Goal: Find specific page/section: Find specific page/section

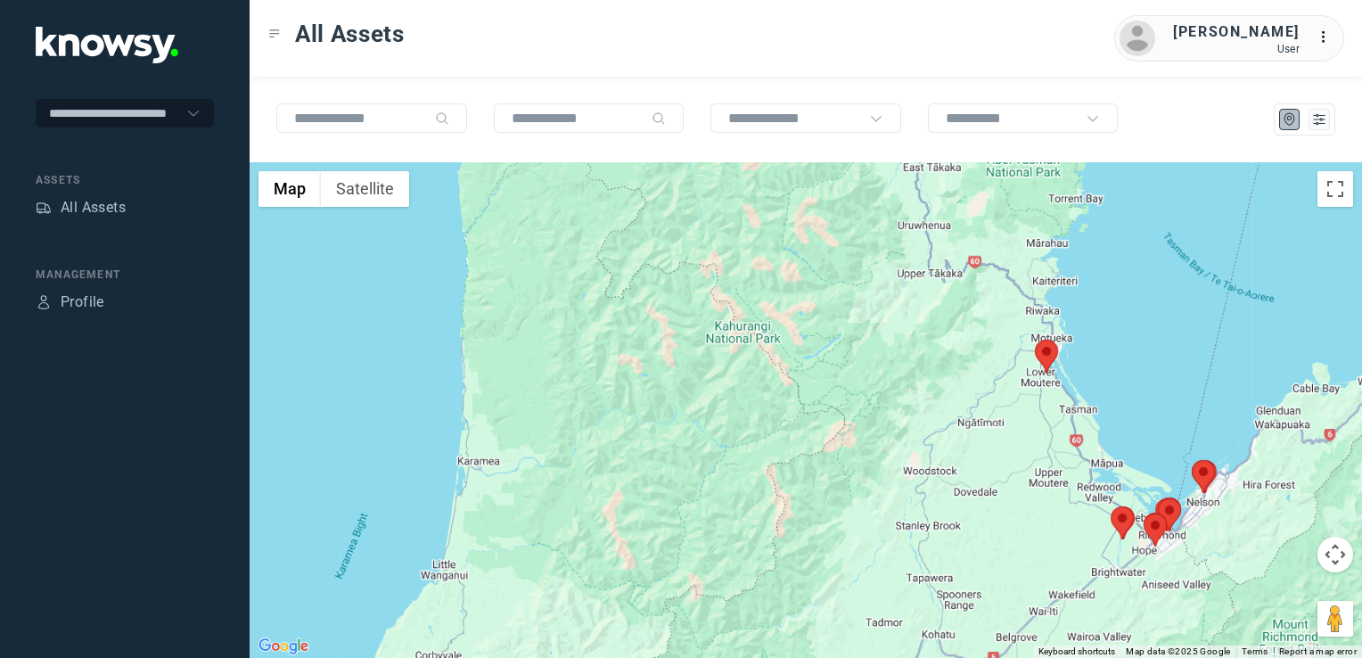
drag, startPoint x: 1109, startPoint y: 456, endPoint x: 1037, endPoint y: 435, distance: 75.1
click at [1038, 435] on div at bounding box center [806, 410] width 1112 height 496
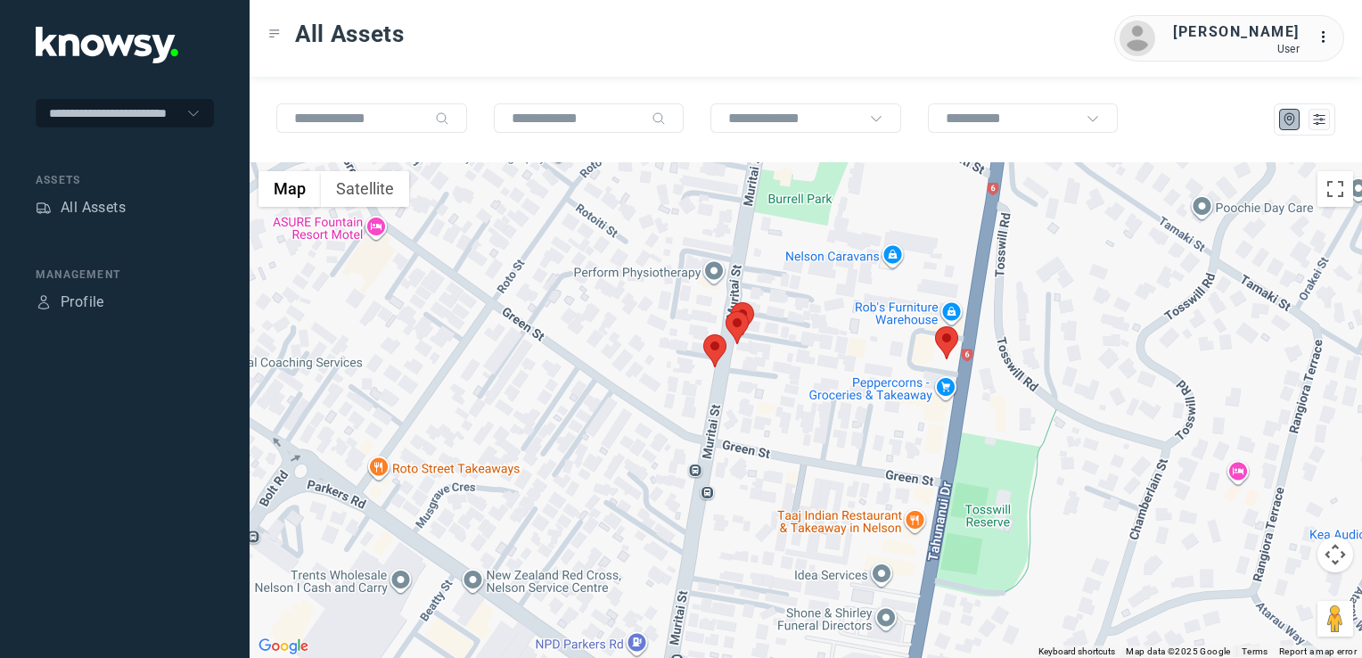
click at [947, 351] on img at bounding box center [946, 342] width 23 height 33
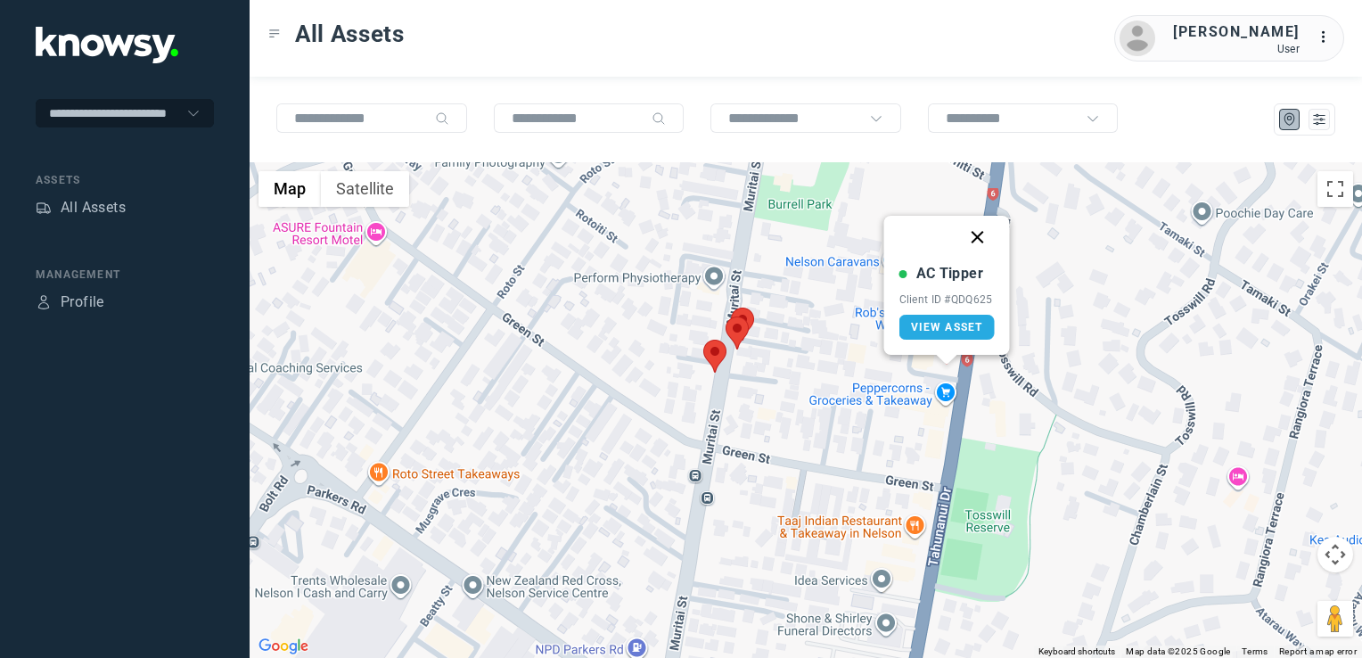
click at [983, 237] on button "Close" at bounding box center [977, 237] width 43 height 43
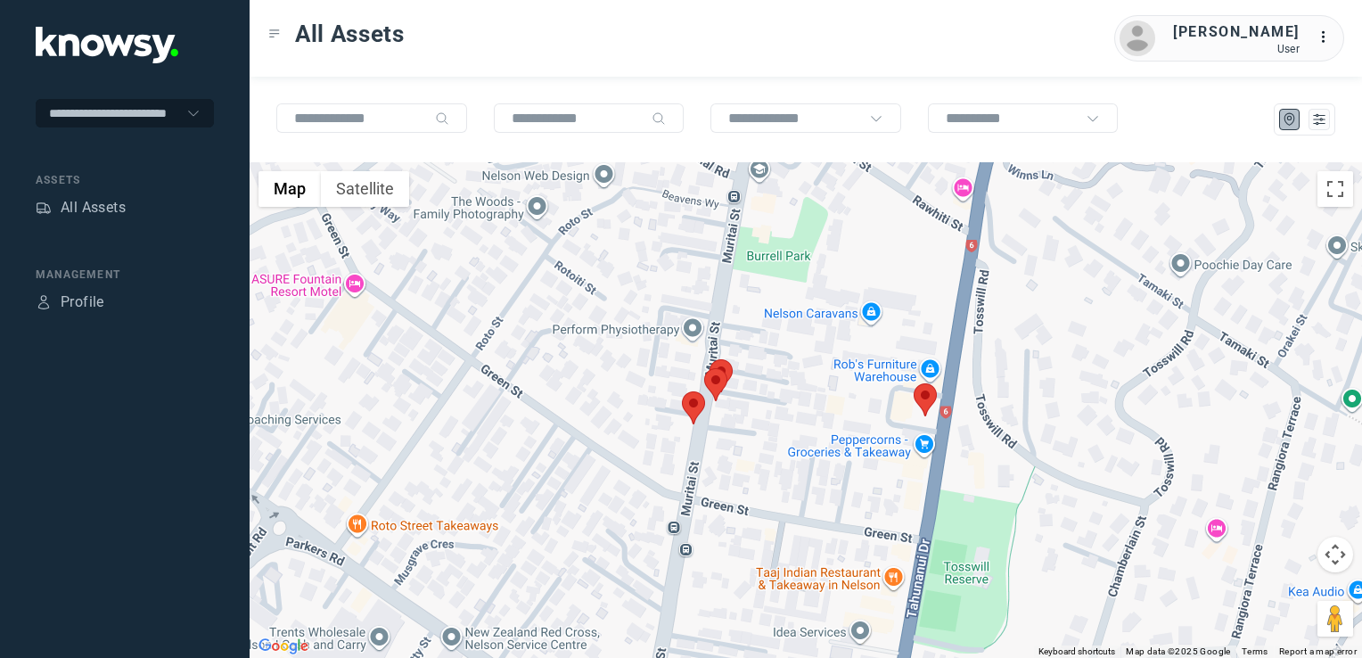
click at [686, 415] on img at bounding box center [693, 407] width 23 height 33
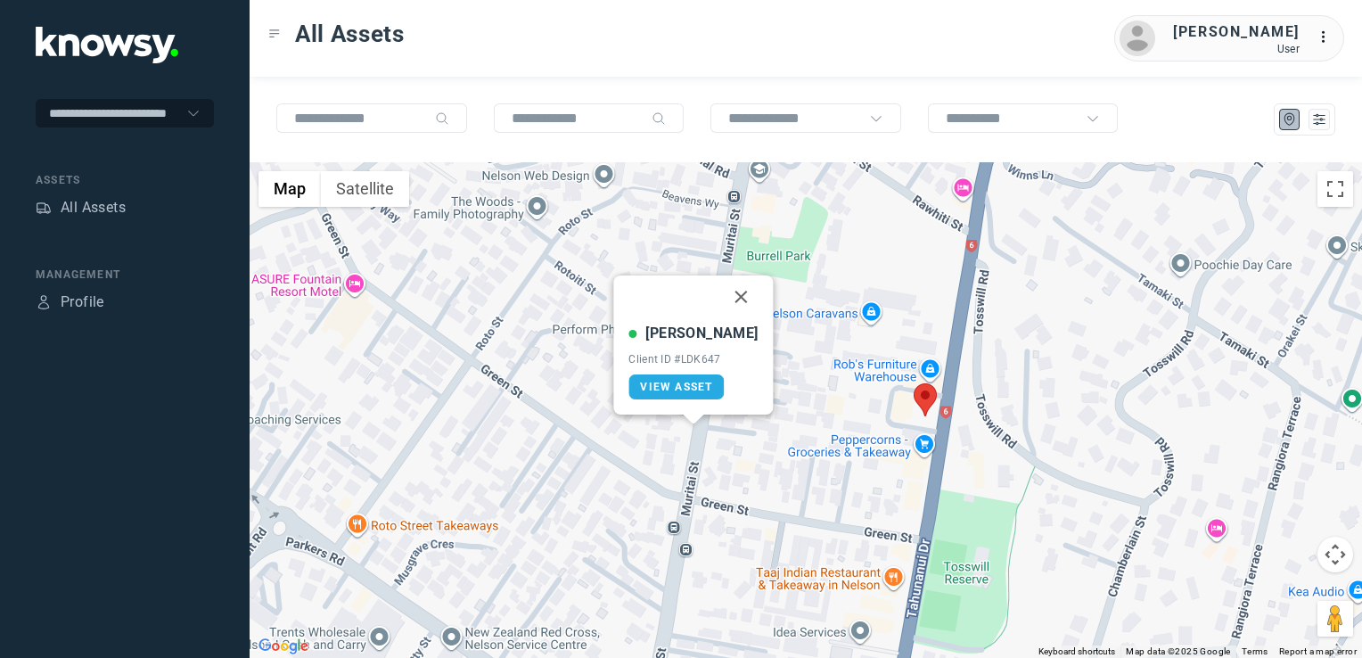
drag, startPoint x: 727, startPoint y: 296, endPoint x: 727, endPoint y: 334, distance: 38.3
click at [727, 296] on button "Close" at bounding box center [741, 296] width 43 height 43
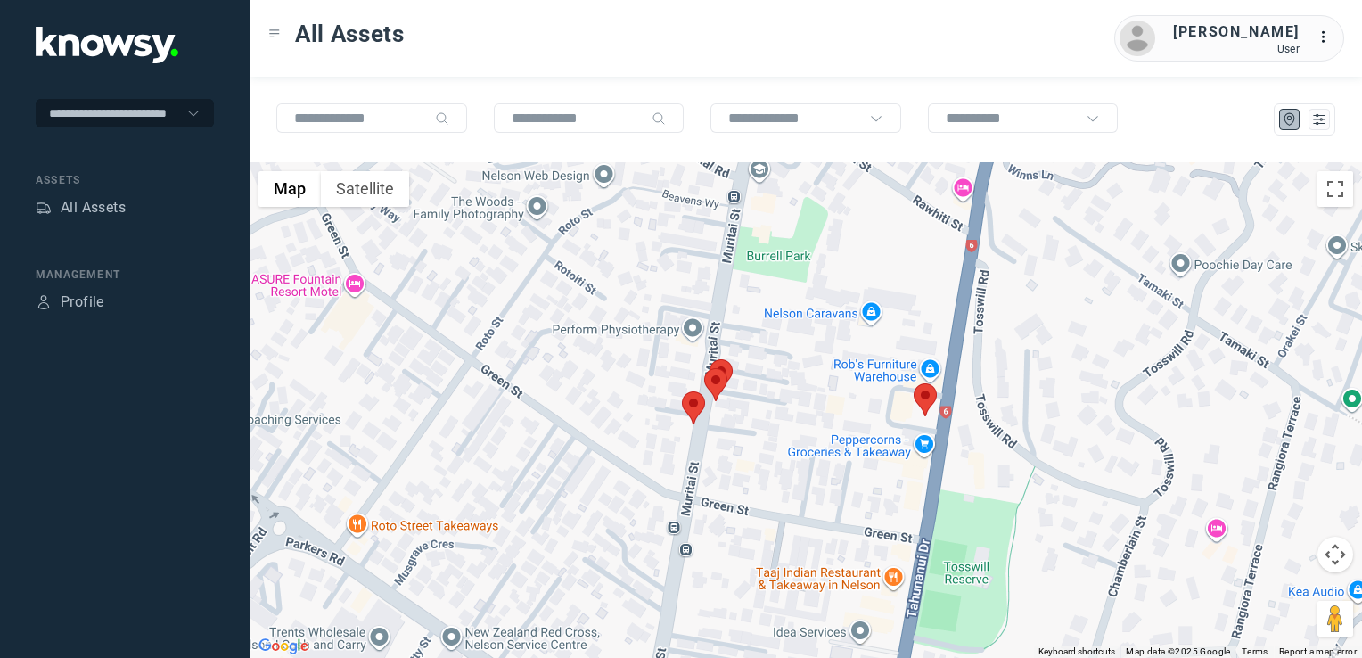
click at [711, 383] on img at bounding box center [715, 384] width 23 height 33
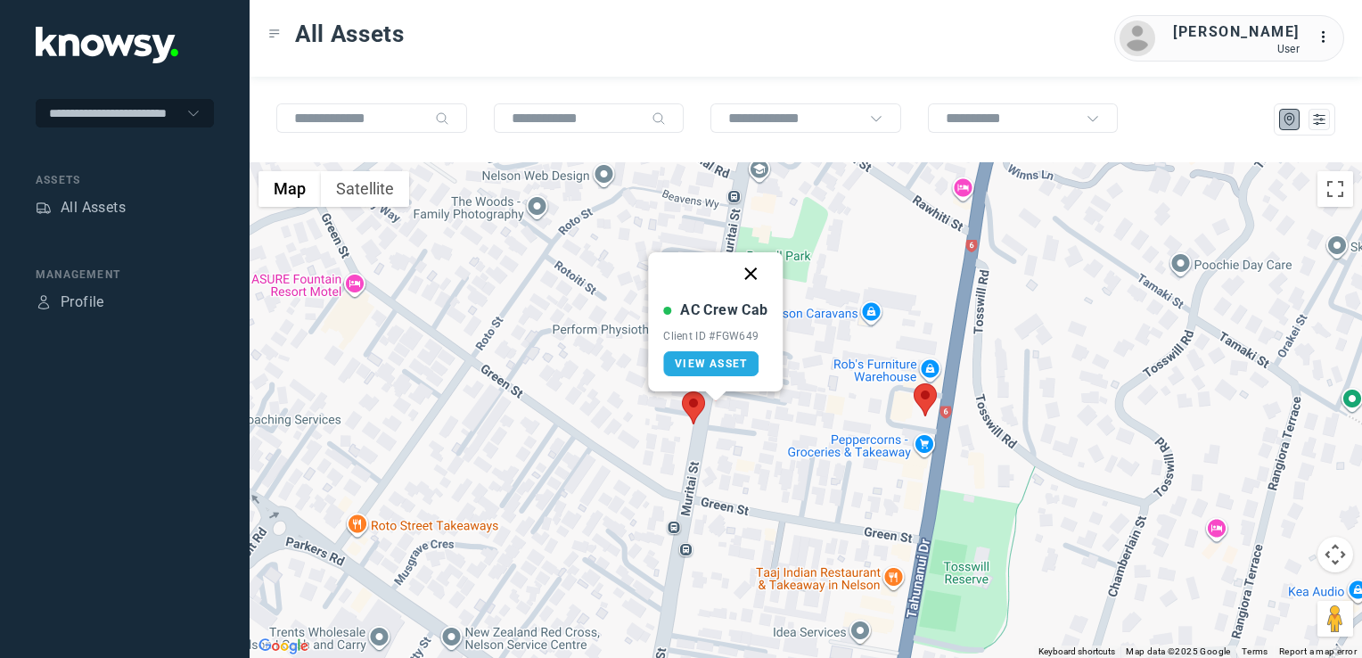
click at [749, 273] on button "Close" at bounding box center [751, 273] width 43 height 43
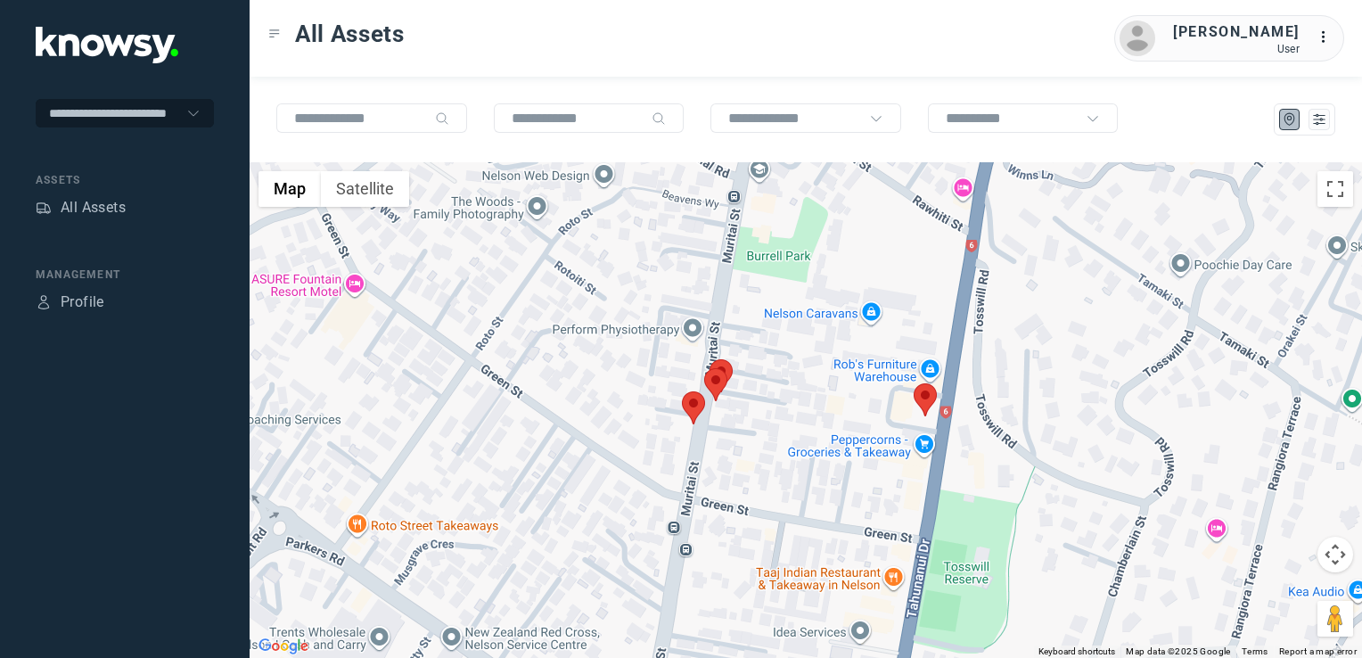
click at [729, 365] on img at bounding box center [721, 375] width 23 height 33
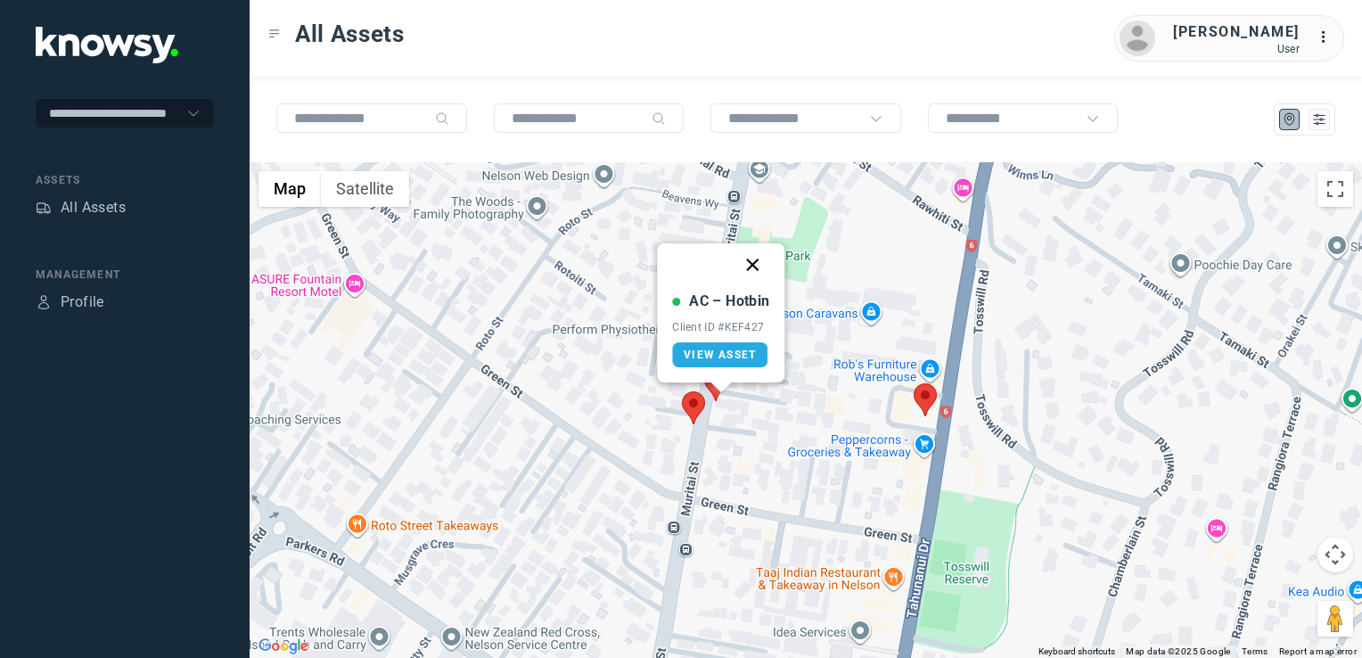
click at [754, 266] on button "Close" at bounding box center [753, 264] width 43 height 43
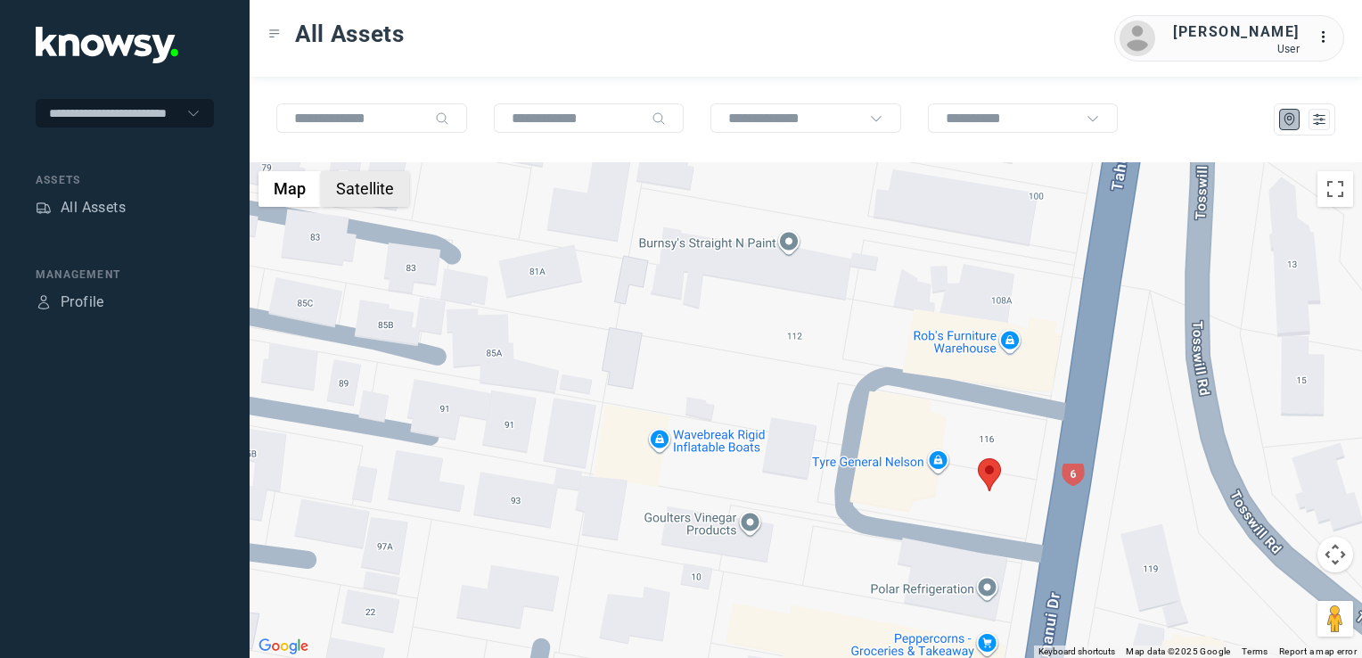
click at [391, 198] on button "Satellite" at bounding box center [365, 189] width 88 height 36
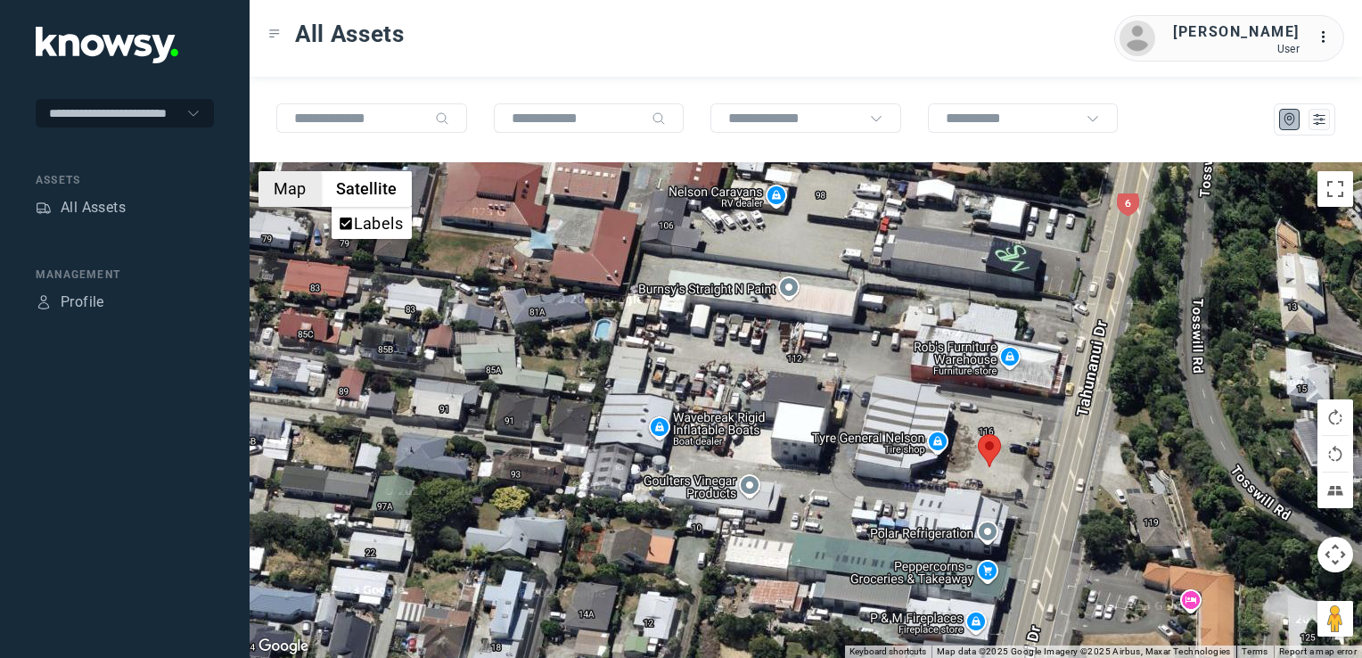
click at [296, 185] on button "Map" at bounding box center [290, 189] width 62 height 36
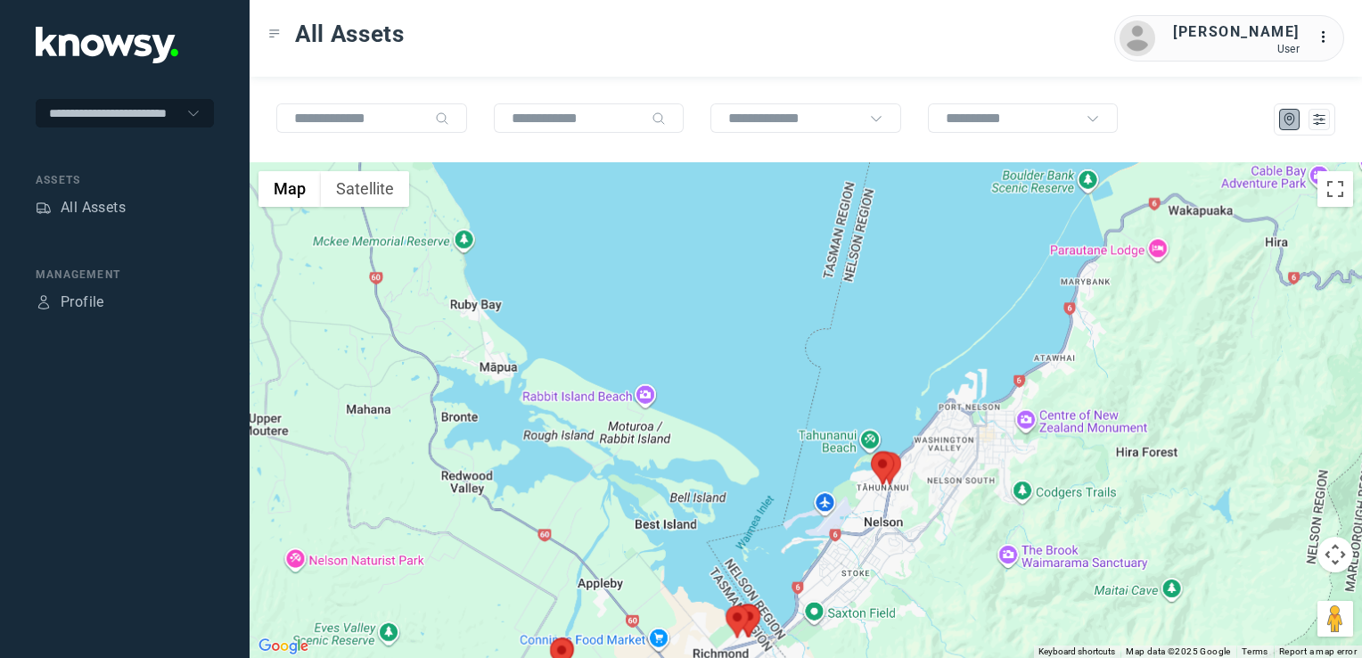
drag, startPoint x: 1012, startPoint y: 484, endPoint x: 1013, endPoint y: 464, distance: 20.5
click at [1012, 473] on div at bounding box center [806, 410] width 1112 height 496
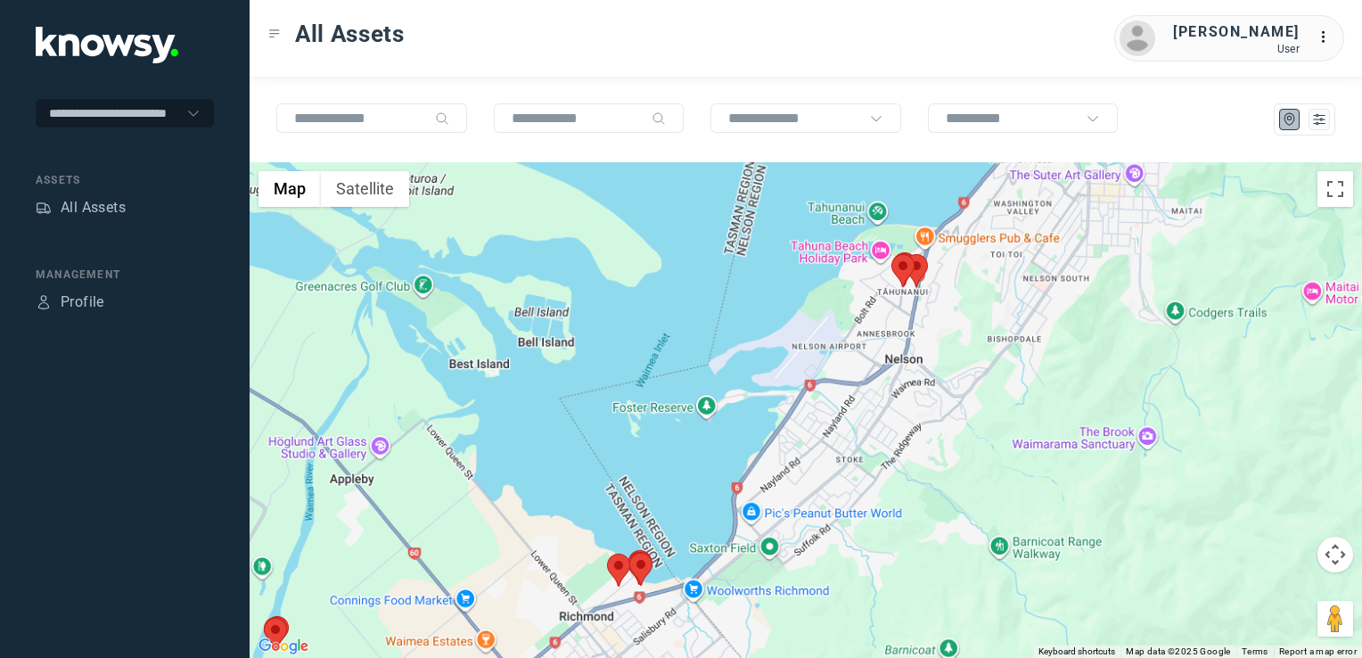
drag, startPoint x: 789, startPoint y: 506, endPoint x: 801, endPoint y: 489, distance: 21.0
click at [799, 492] on div at bounding box center [806, 410] width 1112 height 496
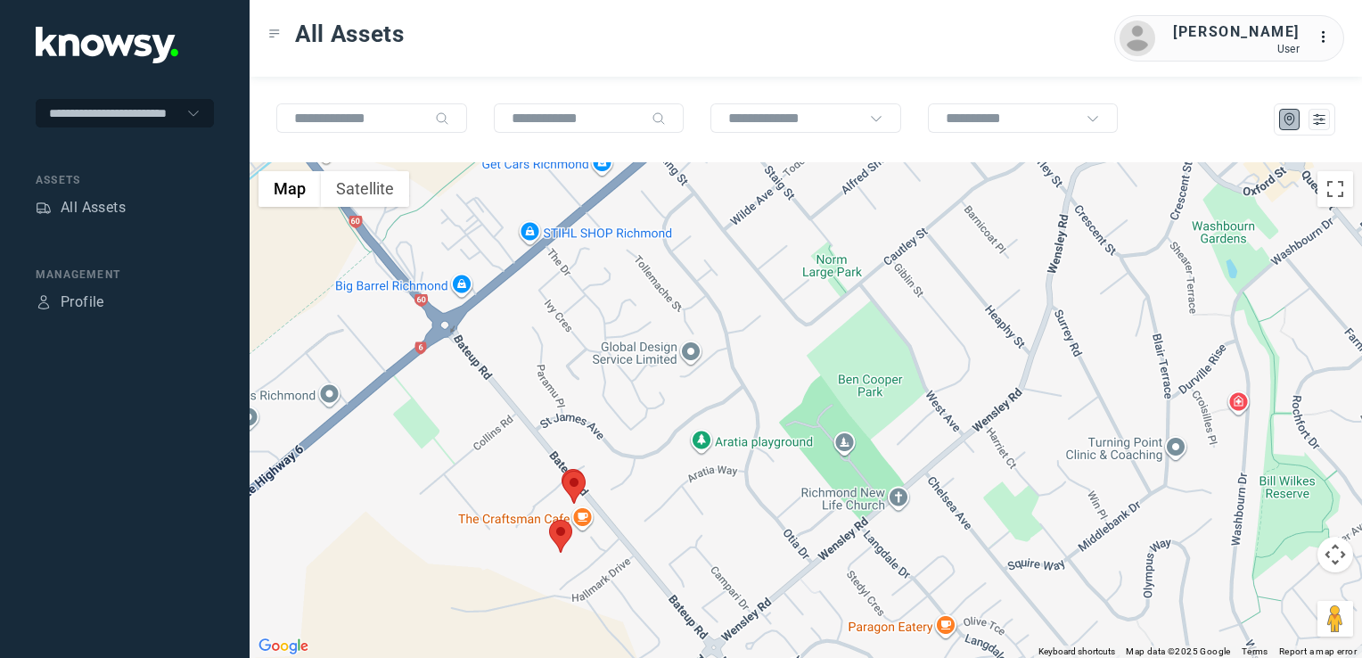
click at [578, 491] on img at bounding box center [573, 487] width 23 height 33
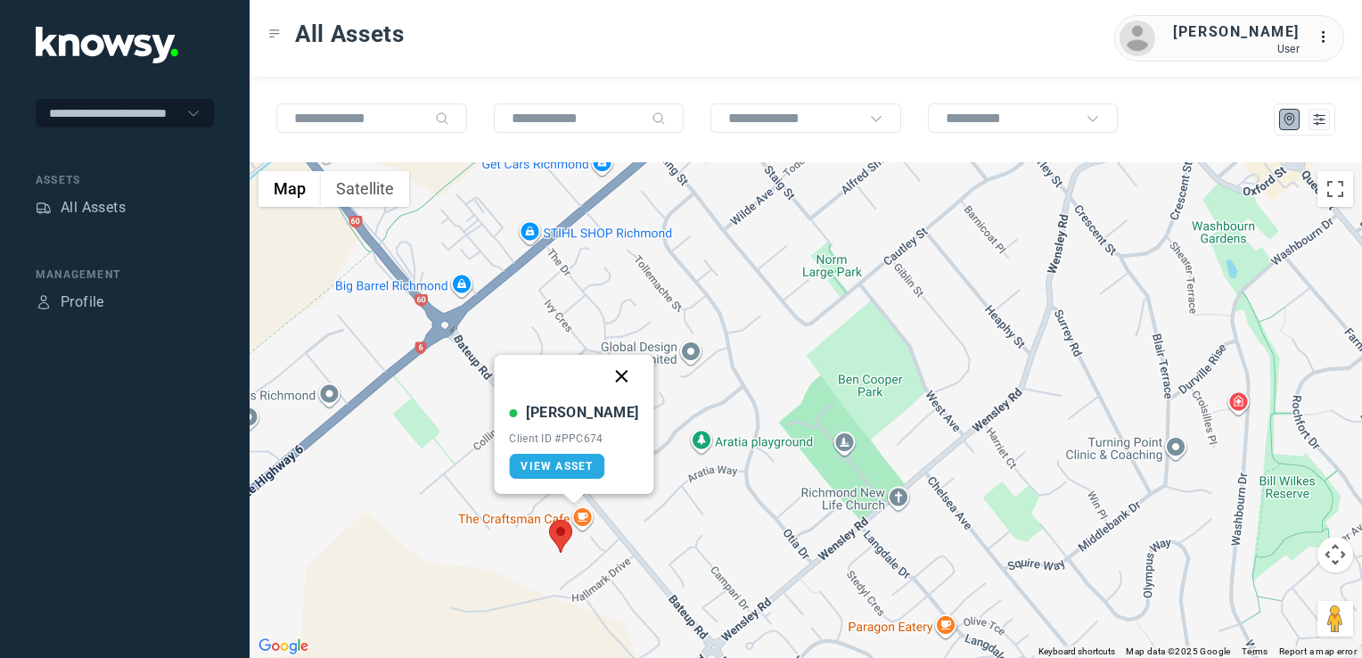
click at [608, 376] on button "Close" at bounding box center [622, 376] width 43 height 43
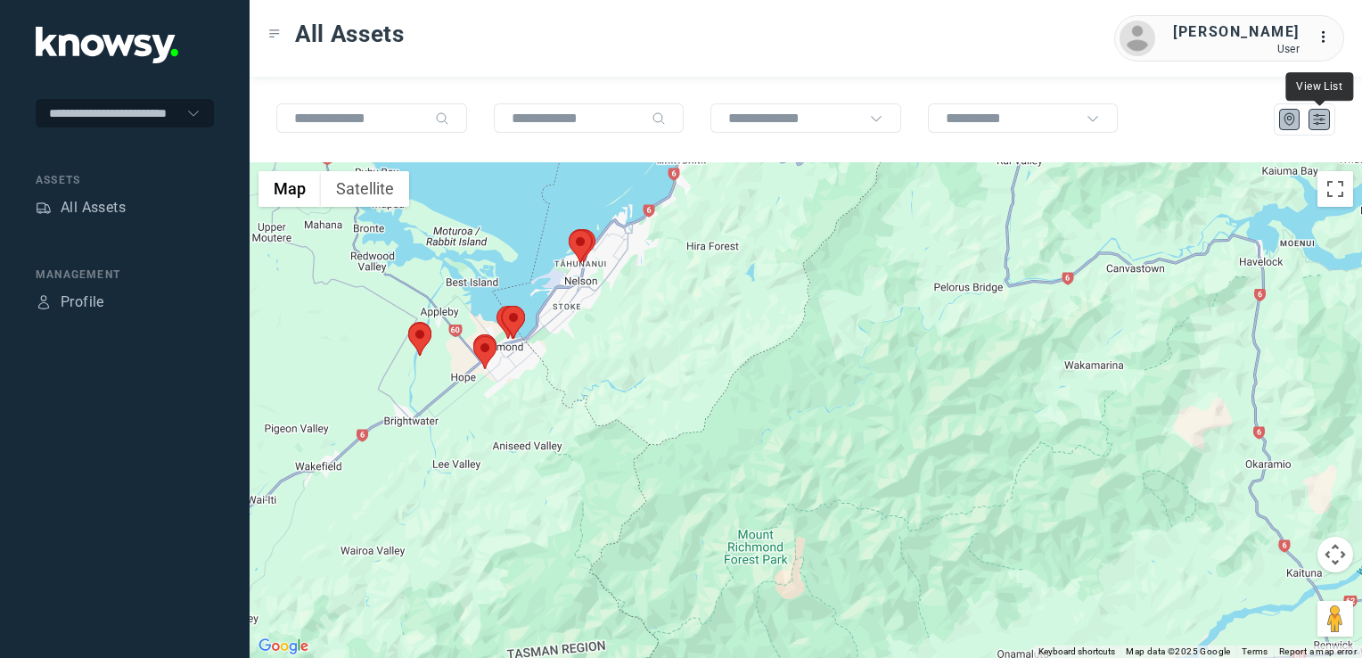
drag, startPoint x: 1316, startPoint y: 123, endPoint x: 1288, endPoint y: 157, distance: 43.7
click at [1316, 125] on icon "List" at bounding box center [1319, 119] width 16 height 16
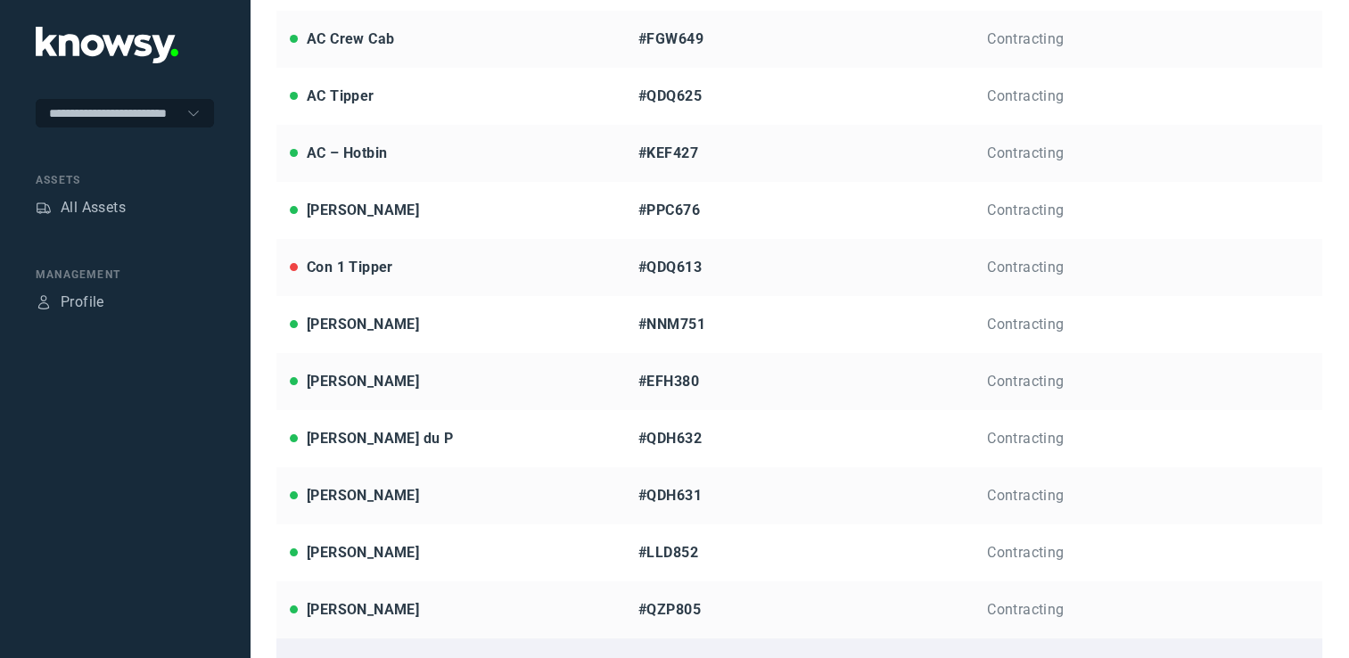
scroll to position [357, 0]
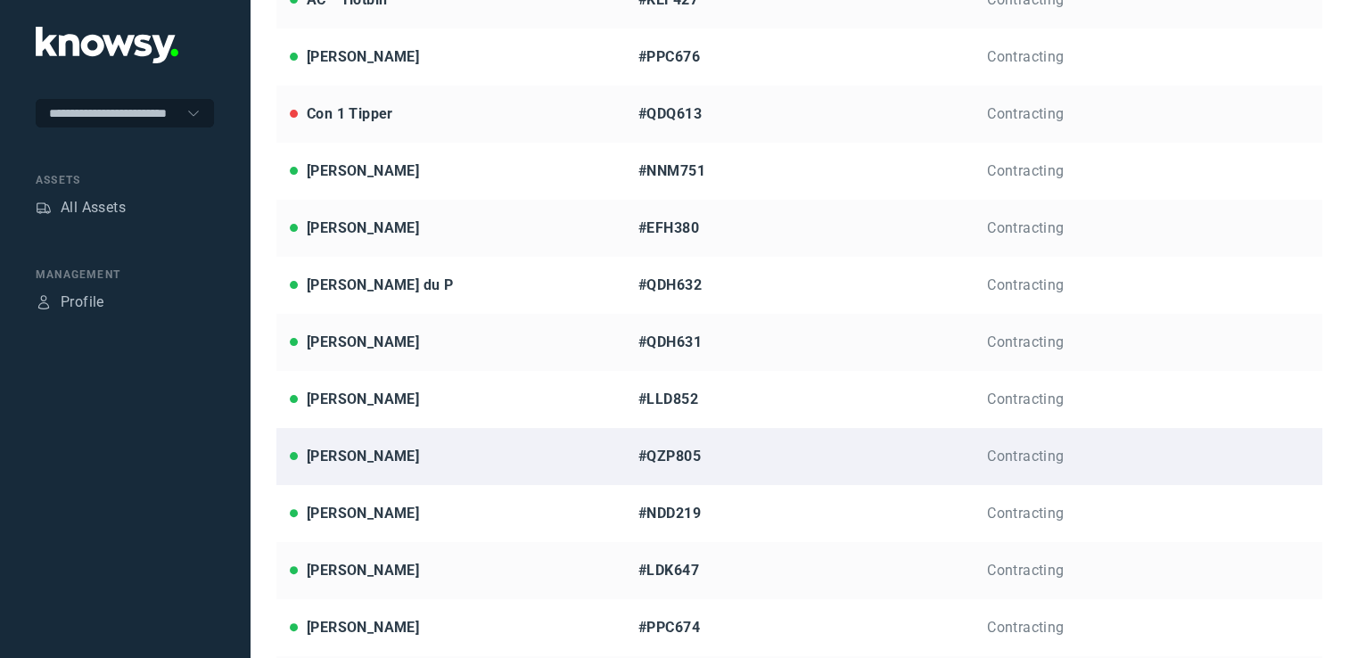
click at [373, 448] on div "[PERSON_NAME]" at bounding box center [451, 456] width 322 height 21
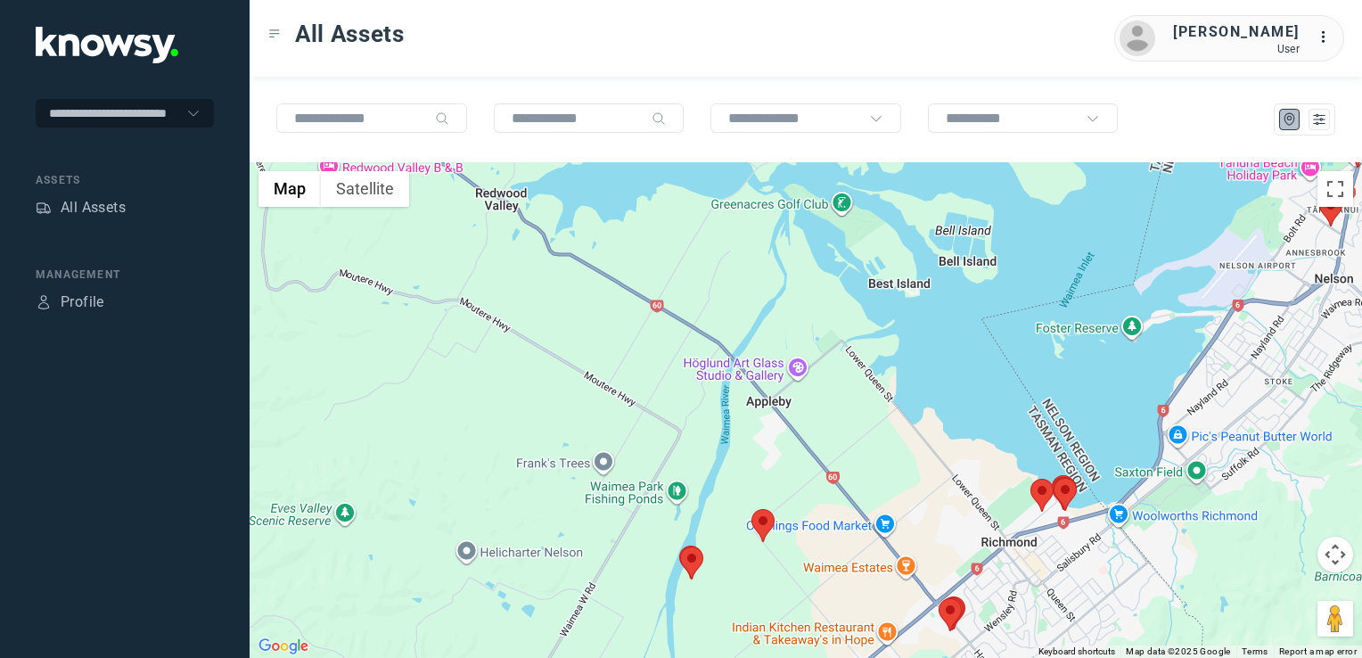
click at [757, 531] on img at bounding box center [762, 525] width 23 height 33
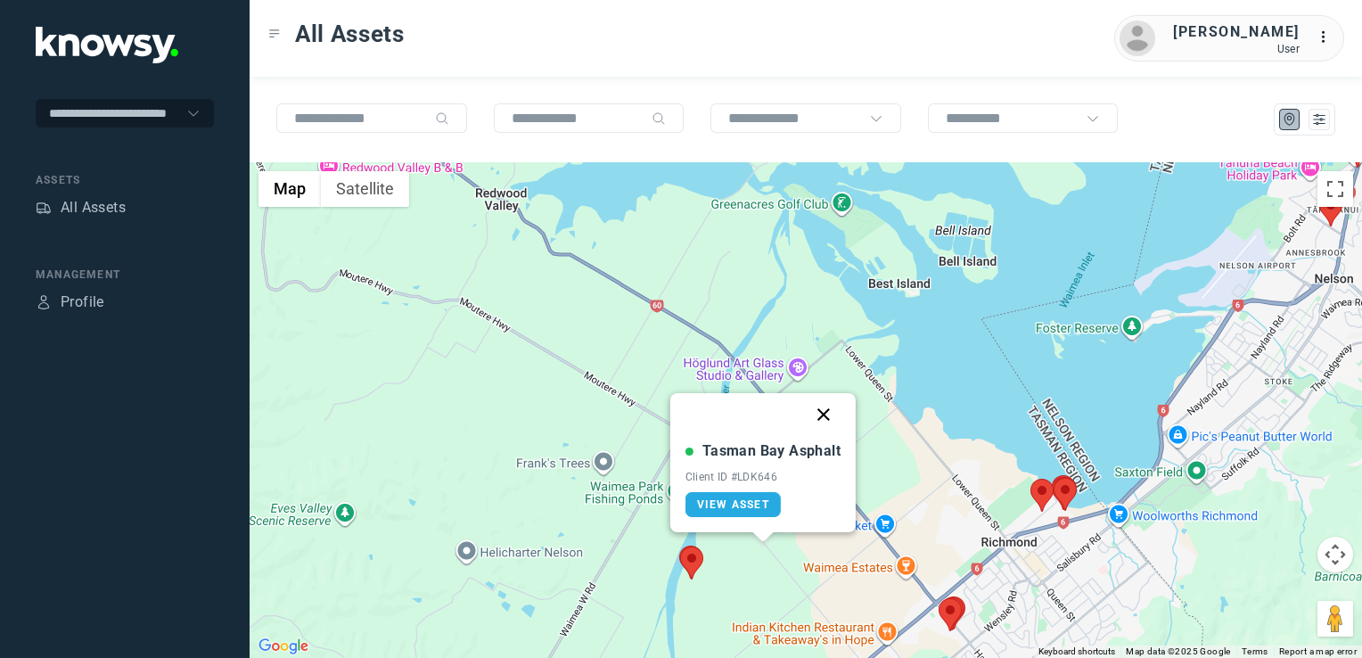
click at [824, 413] on button "Close" at bounding box center [823, 414] width 43 height 43
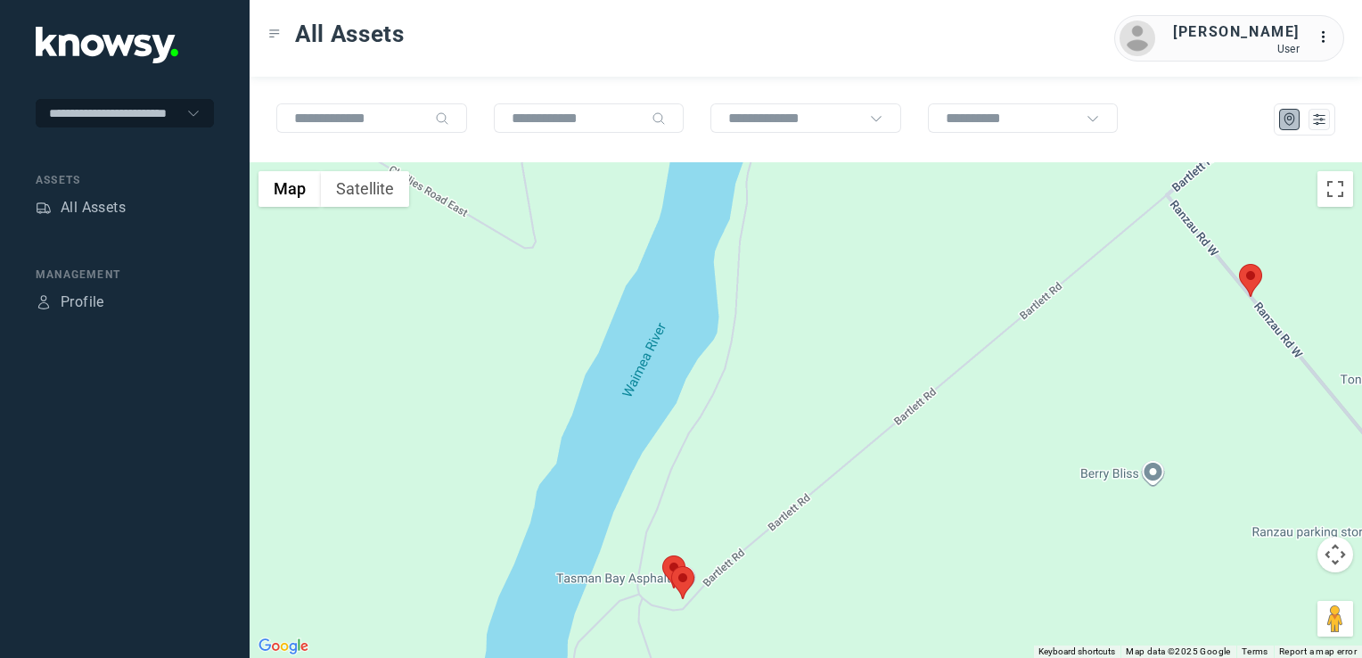
click at [679, 583] on img at bounding box center [682, 582] width 23 height 33
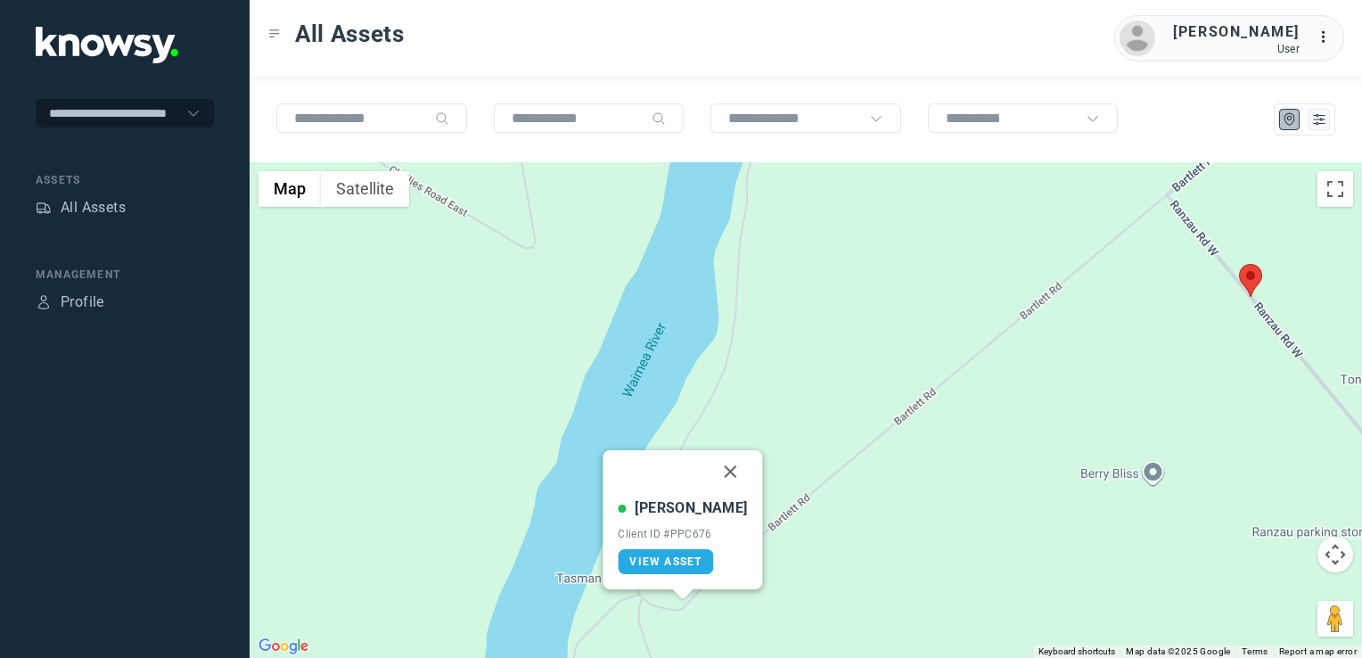
click at [718, 470] on button "Close" at bounding box center [731, 471] width 43 height 43
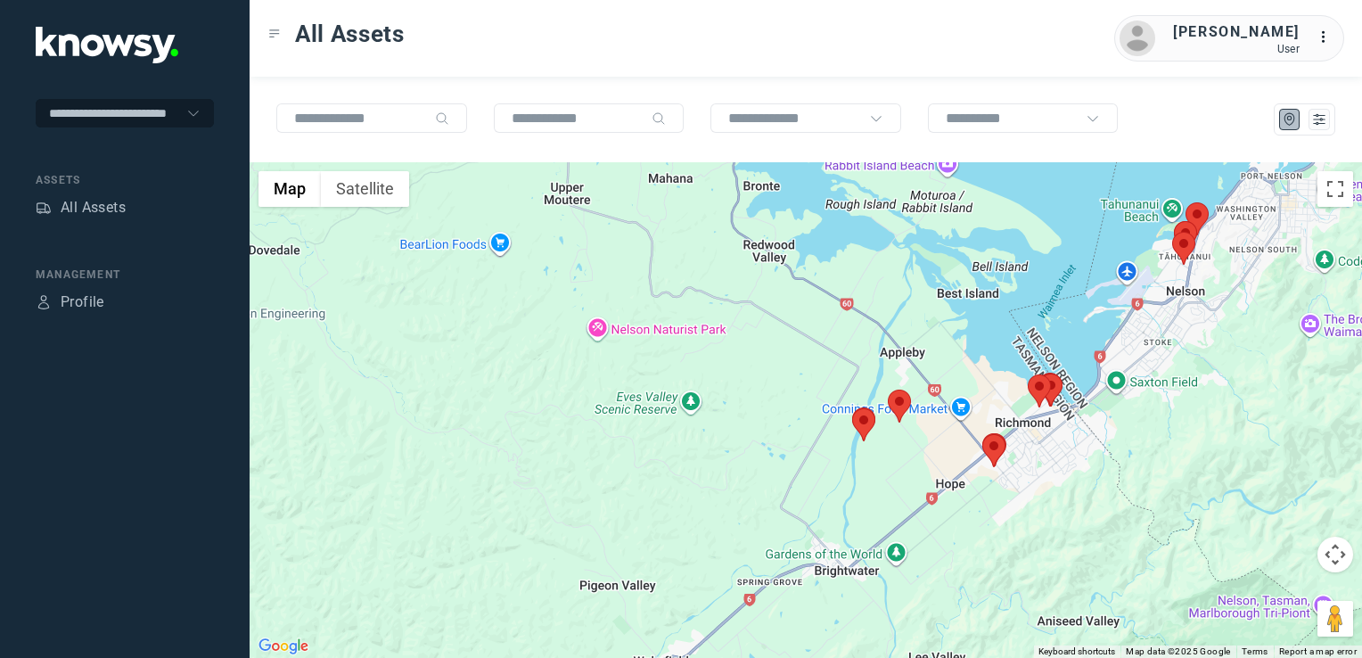
click at [991, 461] on img at bounding box center [993, 450] width 23 height 33
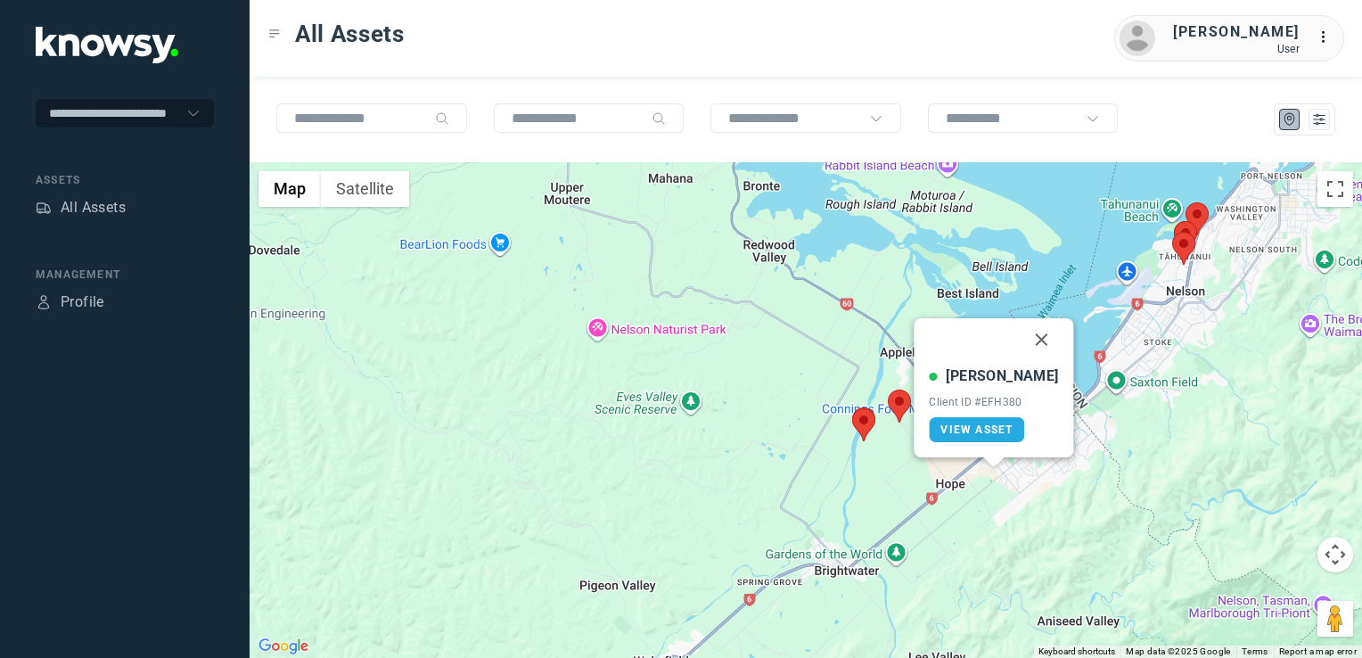
click at [1021, 341] on button "Close" at bounding box center [1042, 339] width 43 height 43
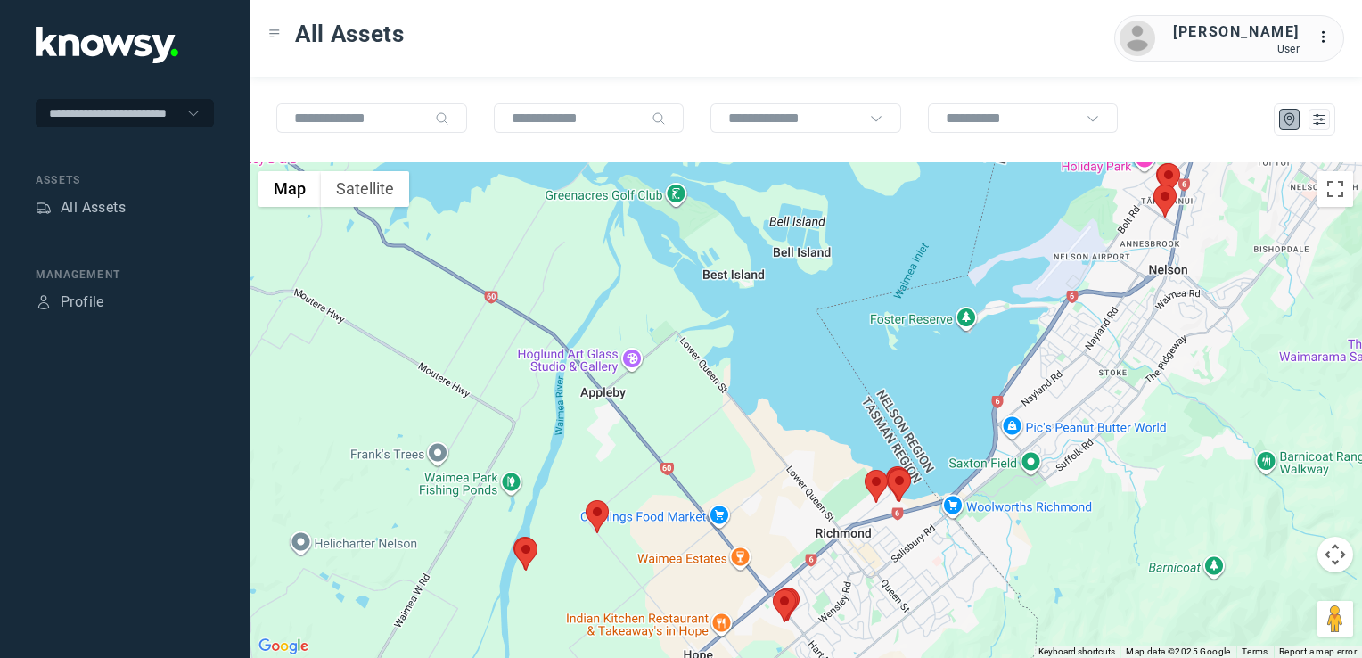
drag, startPoint x: 1125, startPoint y: 360, endPoint x: 1053, endPoint y: 431, distance: 101.5
click at [1054, 431] on div "To navigate, press the arrow keys." at bounding box center [806, 410] width 1112 height 496
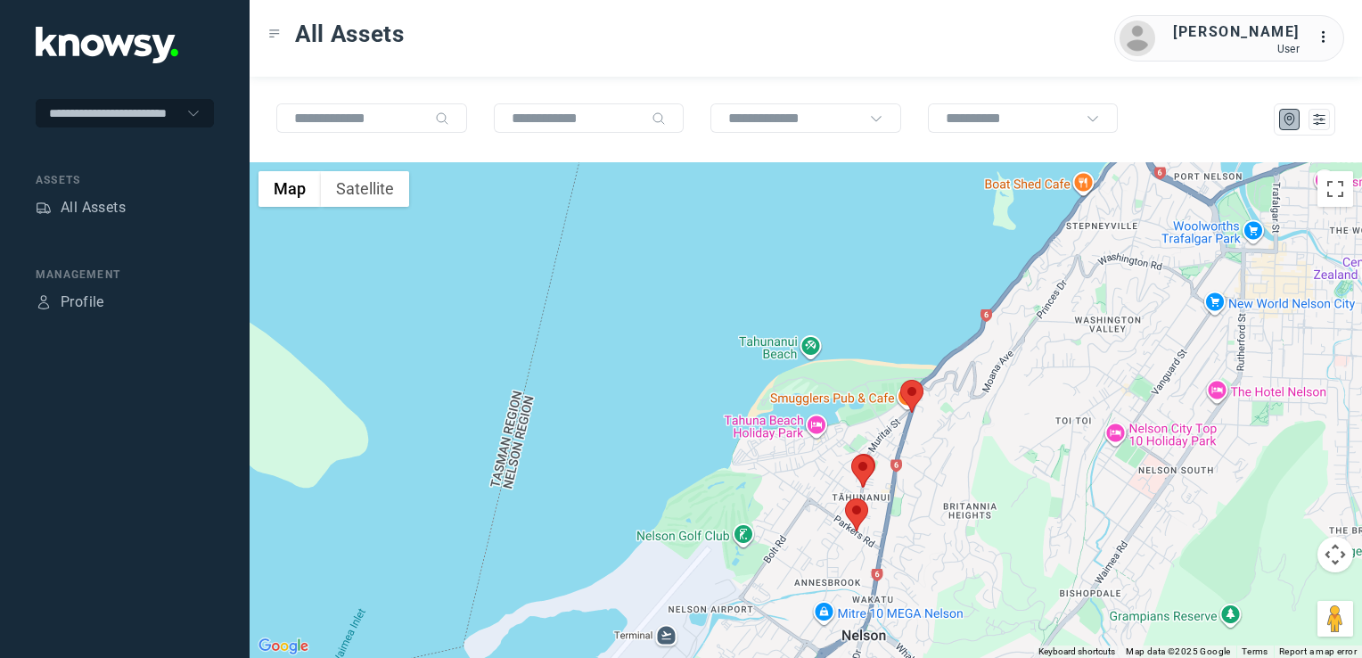
click at [915, 396] on img at bounding box center [911, 396] width 23 height 33
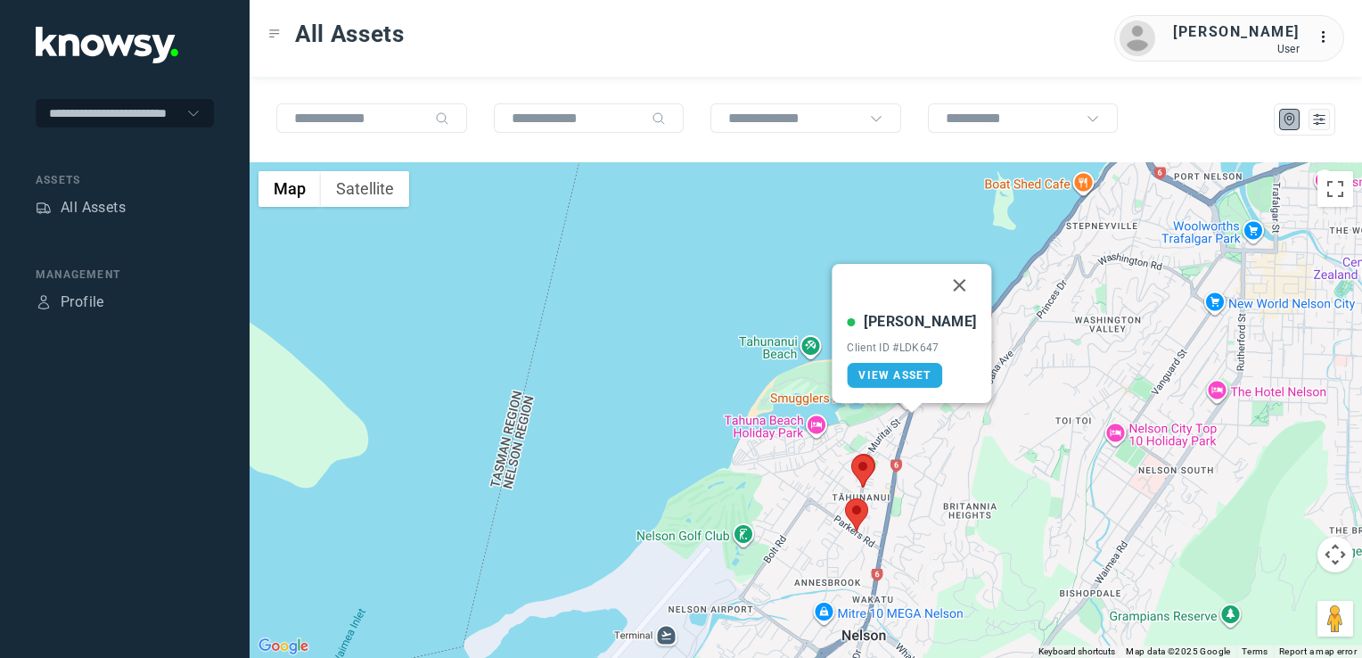
click at [939, 283] on button "Close" at bounding box center [960, 285] width 43 height 43
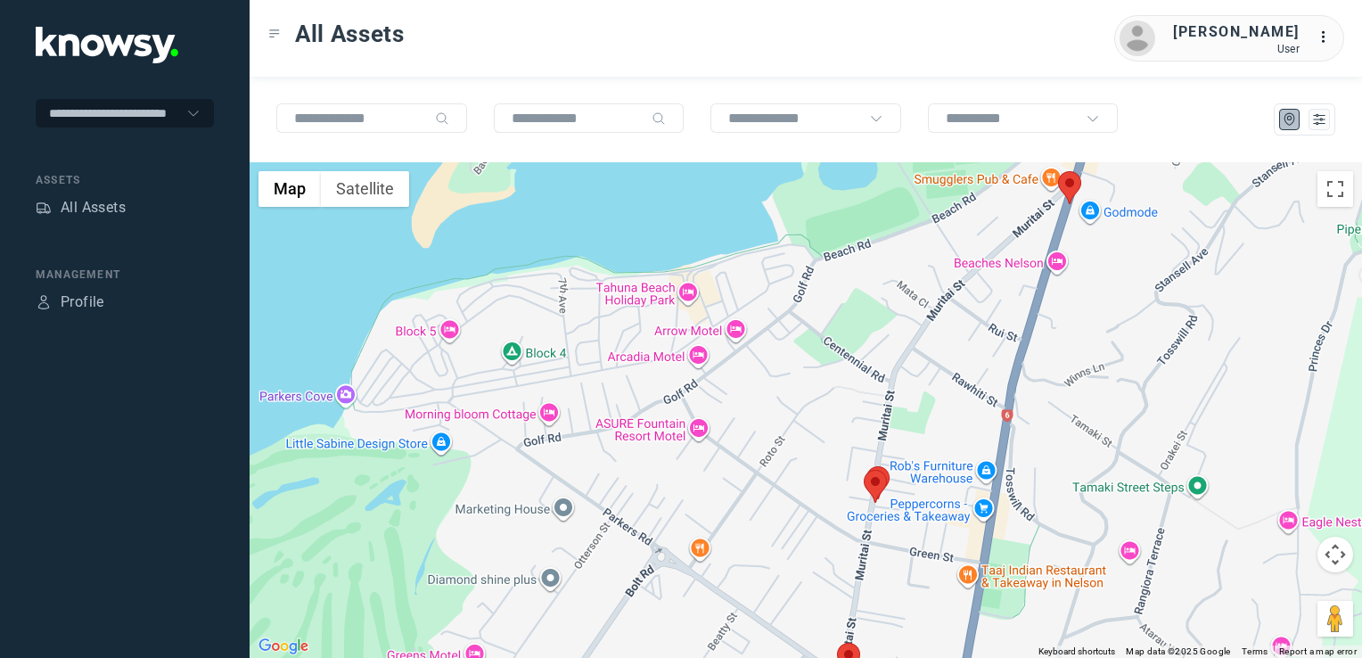
click at [870, 495] on img at bounding box center [875, 486] width 23 height 33
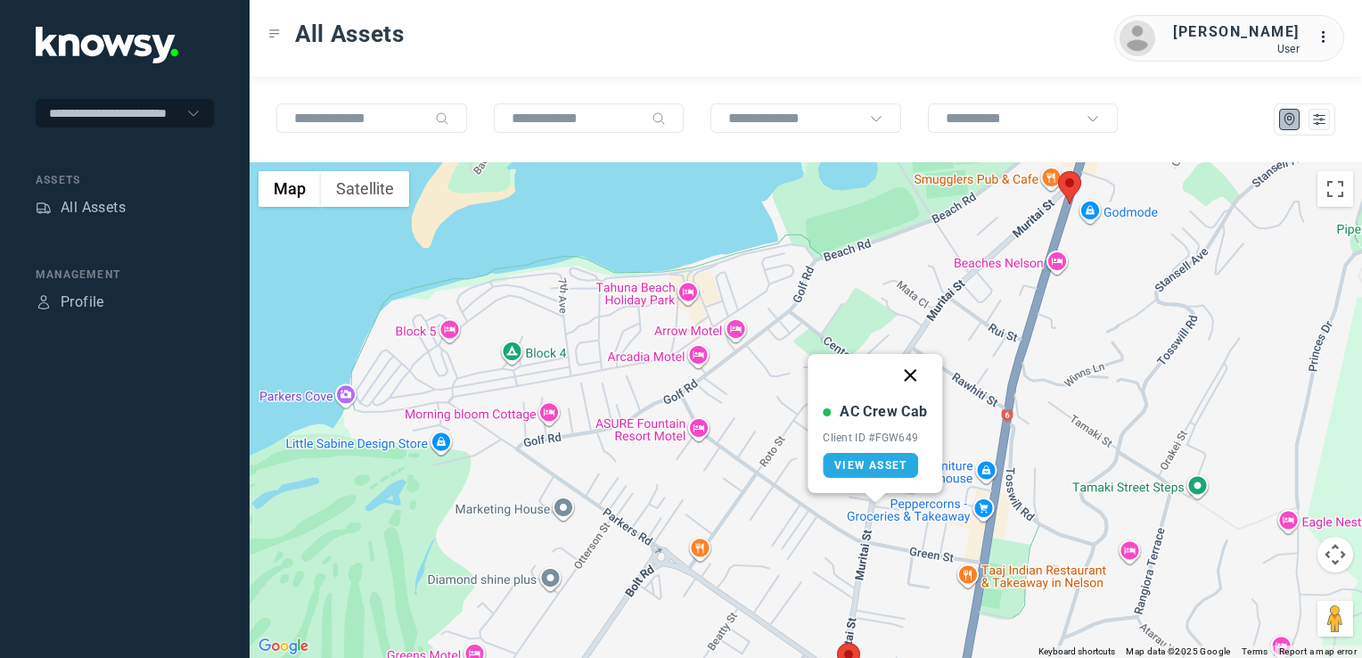
click at [915, 380] on button "Close" at bounding box center [911, 375] width 43 height 43
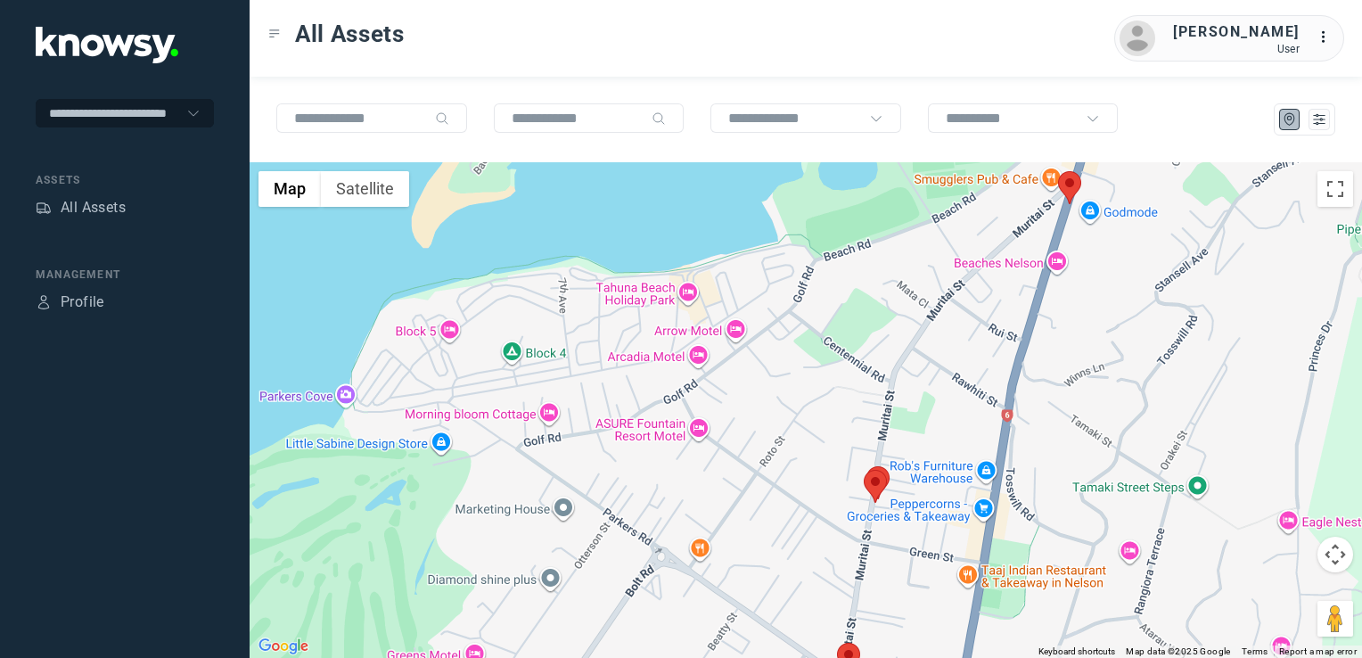
click at [796, 455] on div "To navigate, press the arrow keys." at bounding box center [806, 410] width 1112 height 496
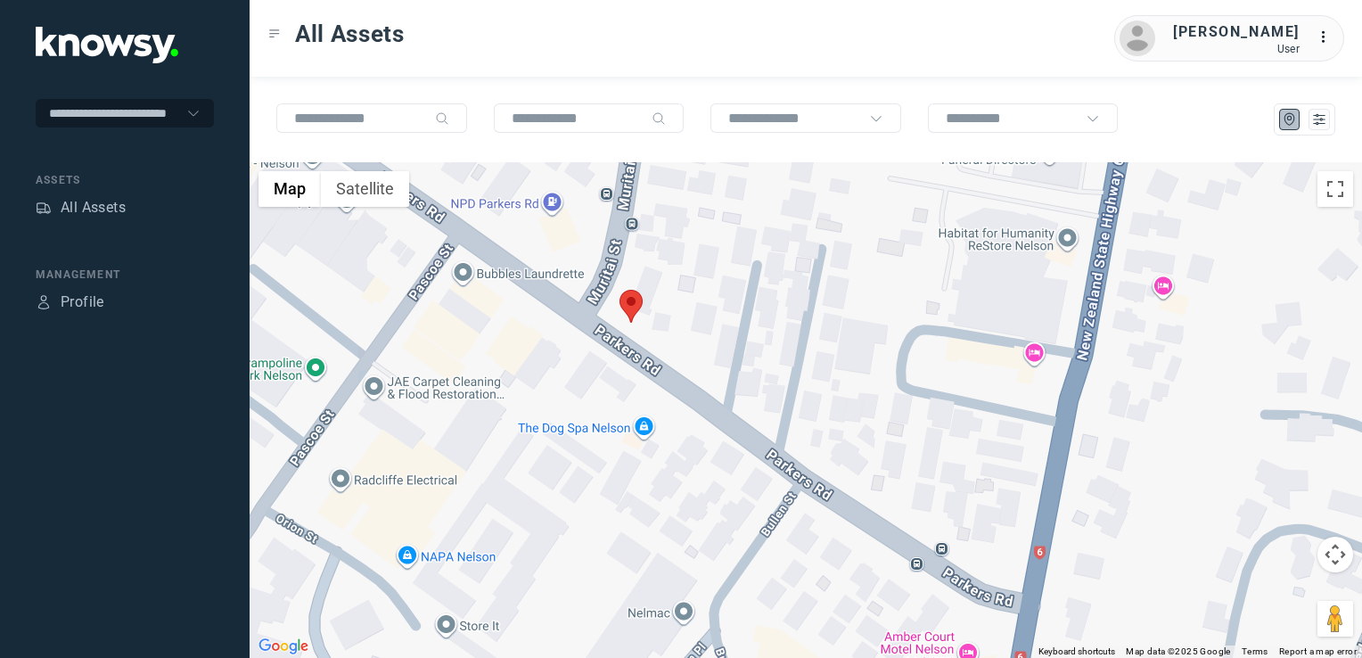
click at [631, 305] on img at bounding box center [631, 306] width 23 height 33
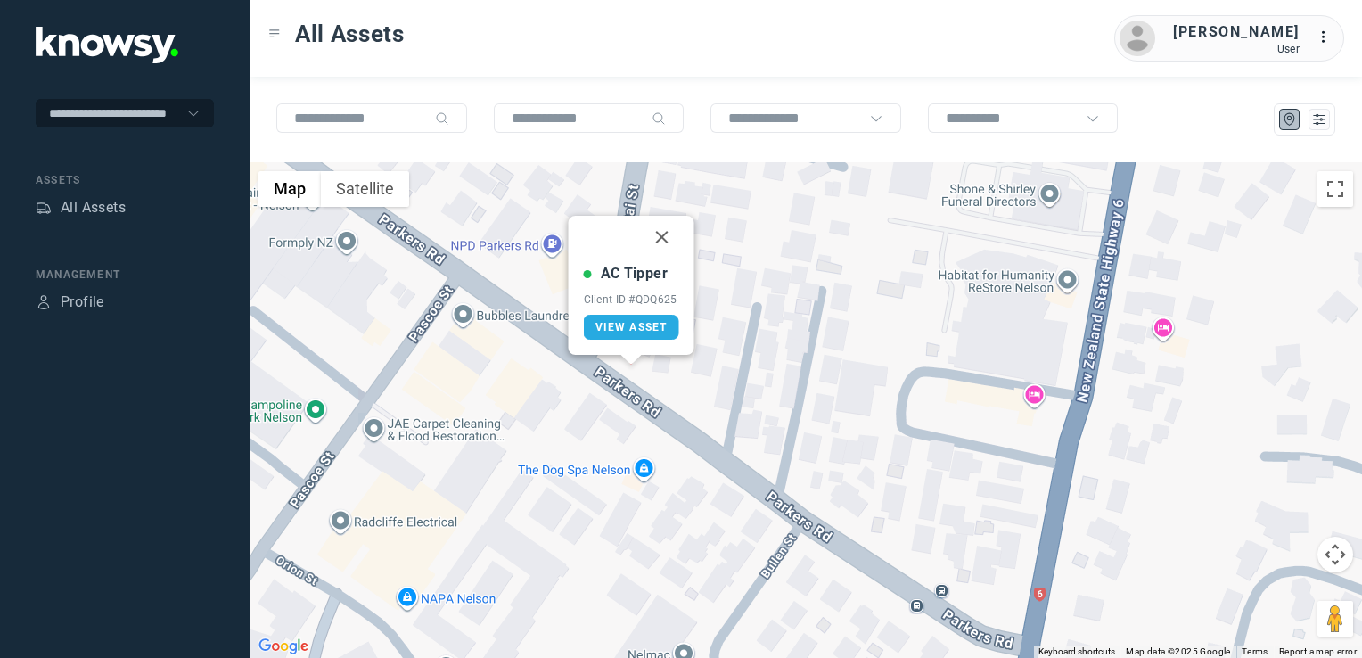
click at [663, 244] on button "Close" at bounding box center [662, 237] width 43 height 43
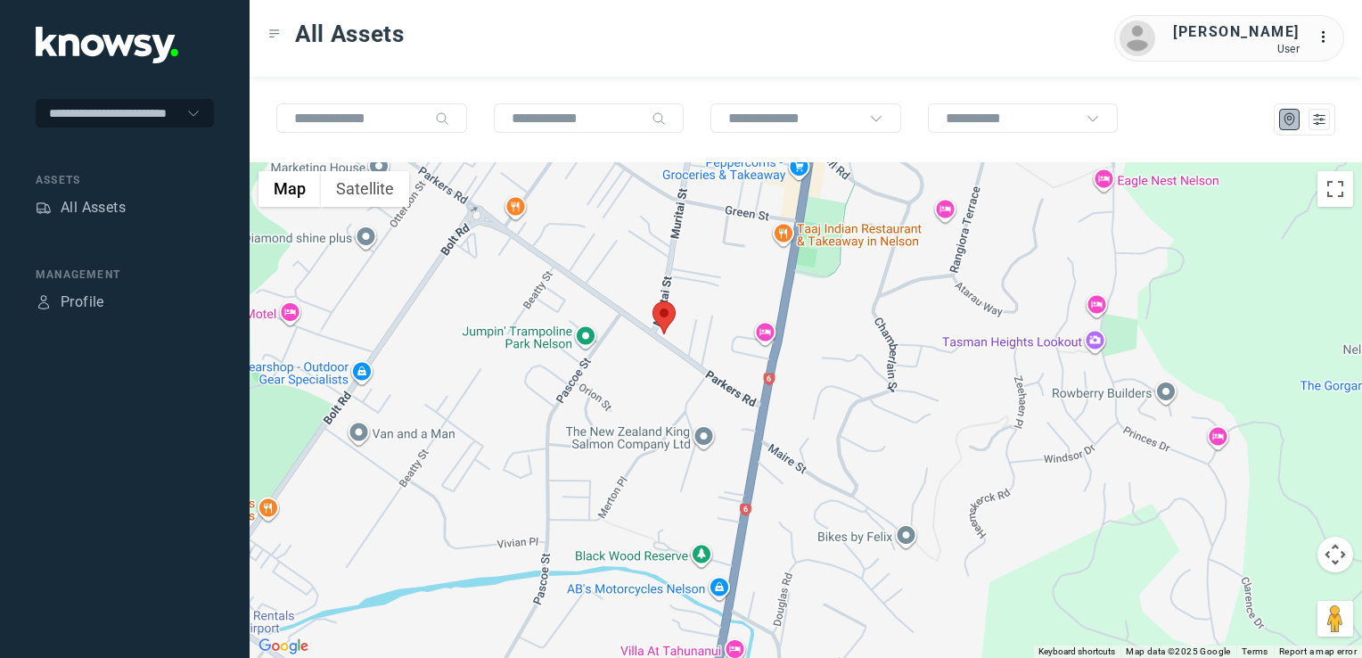
drag, startPoint x: 703, startPoint y: 325, endPoint x: 706, endPoint y: 341, distance: 15.4
click at [706, 340] on div "To navigate, press the arrow keys." at bounding box center [806, 410] width 1112 height 496
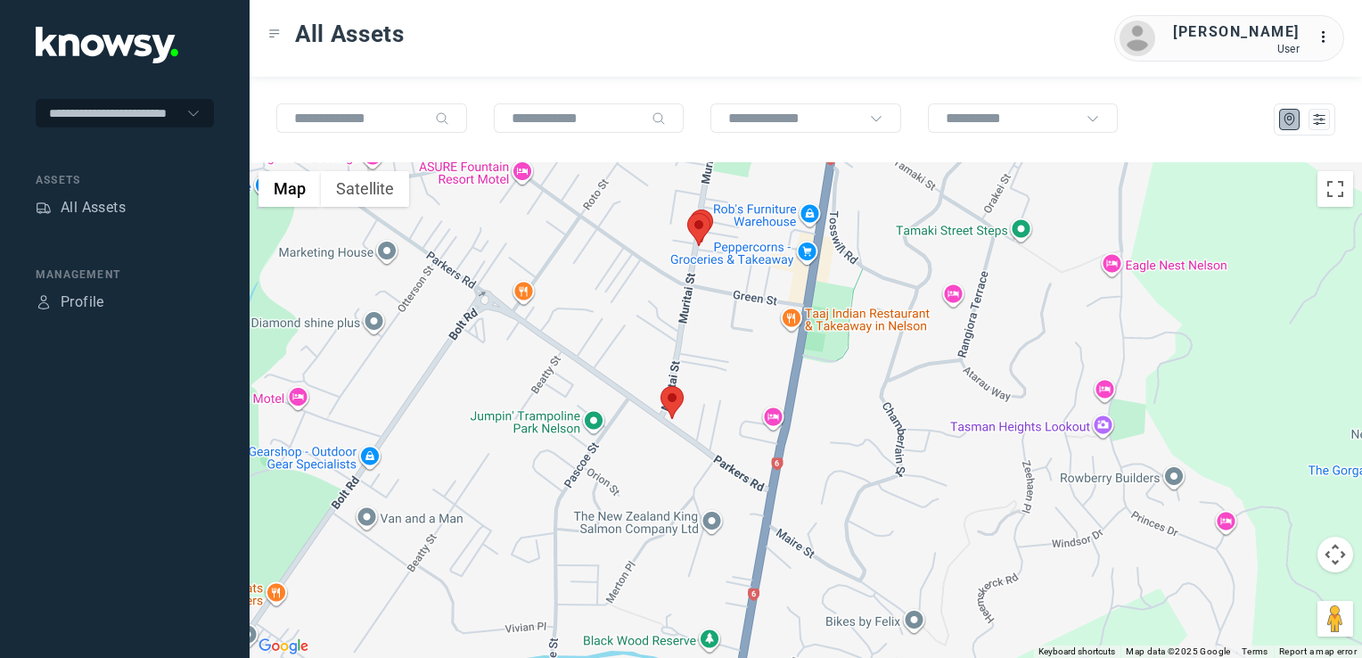
drag, startPoint x: 693, startPoint y: 325, endPoint x: 693, endPoint y: 352, distance: 26.7
click at [693, 353] on div at bounding box center [806, 410] width 1112 height 496
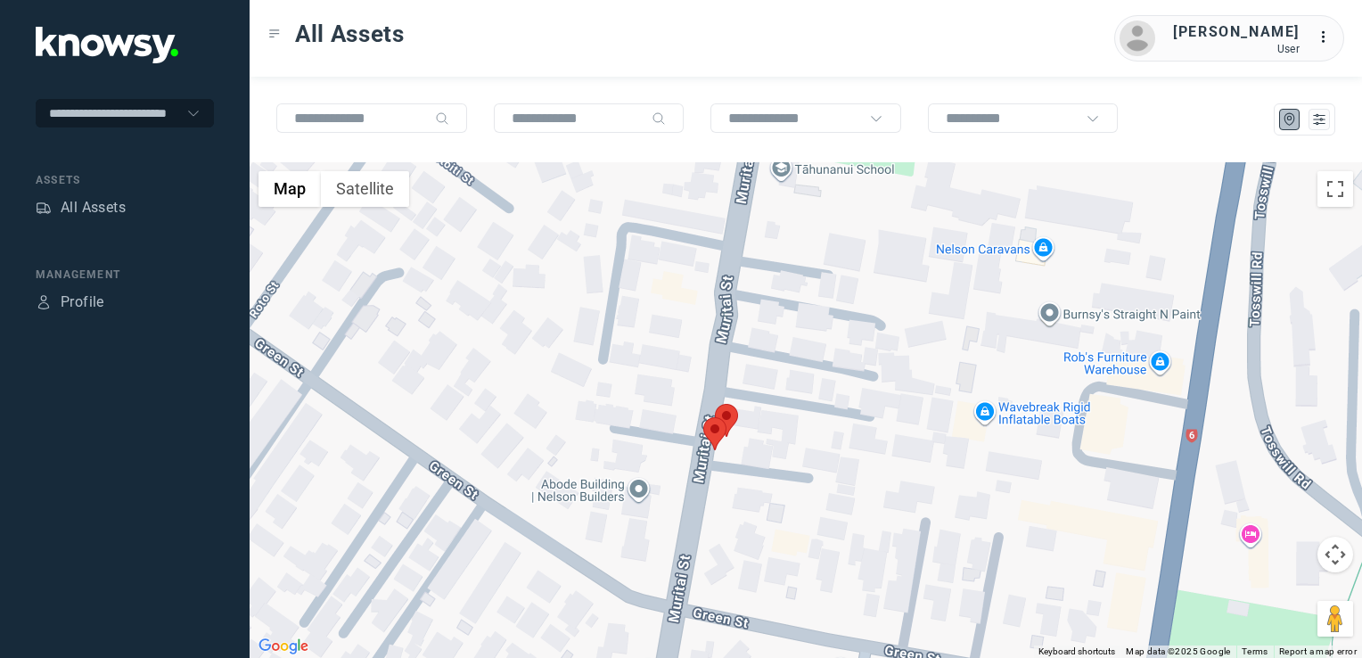
click at [712, 441] on img at bounding box center [714, 433] width 23 height 33
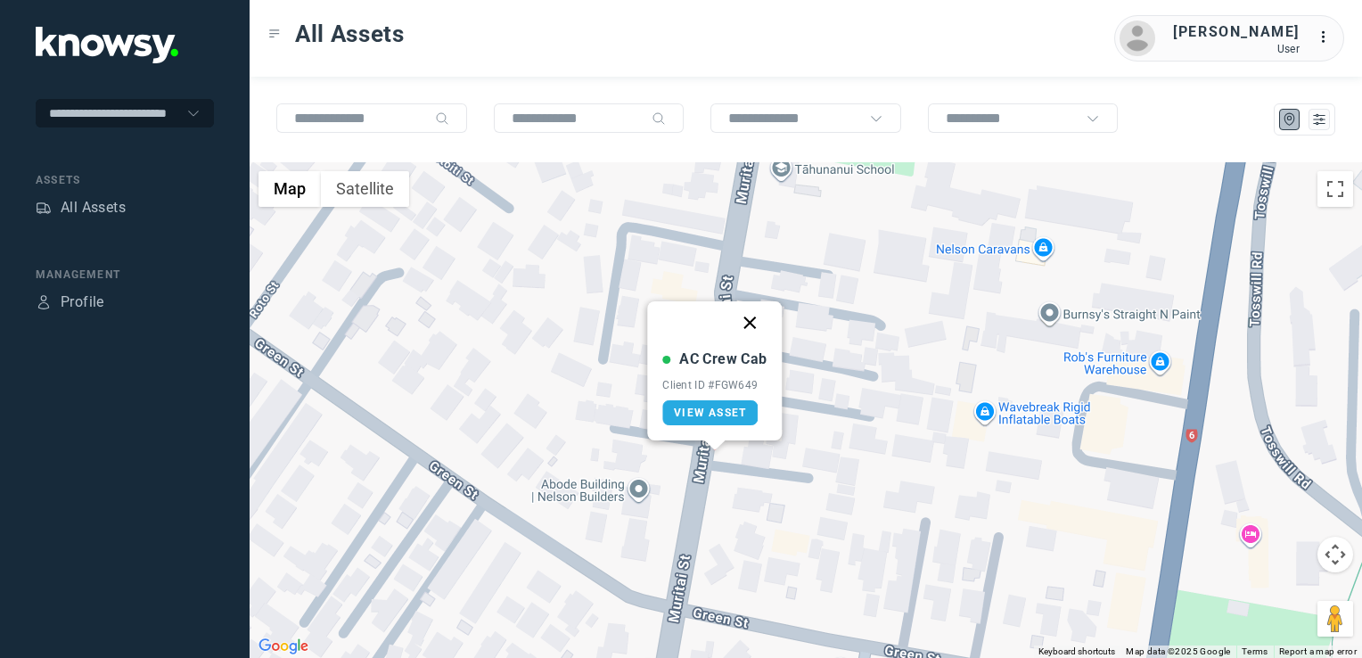
click at [755, 315] on button "Close" at bounding box center [750, 322] width 43 height 43
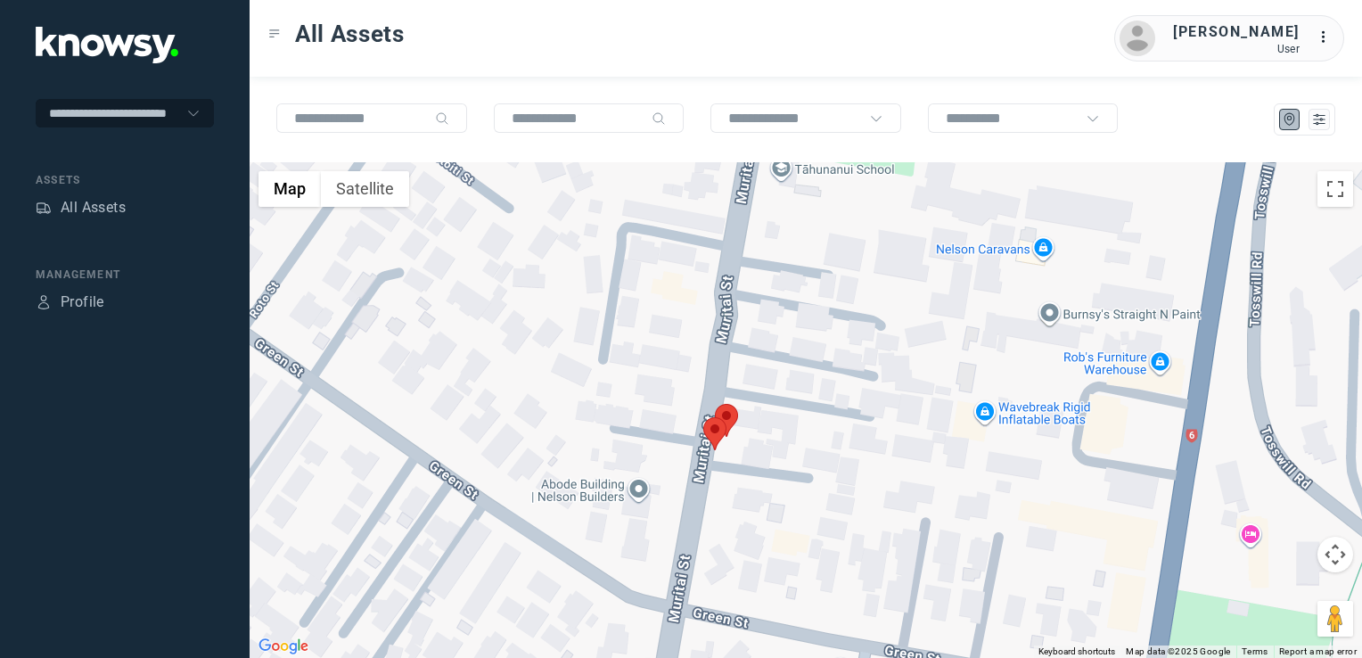
click at [735, 419] on img at bounding box center [726, 420] width 23 height 33
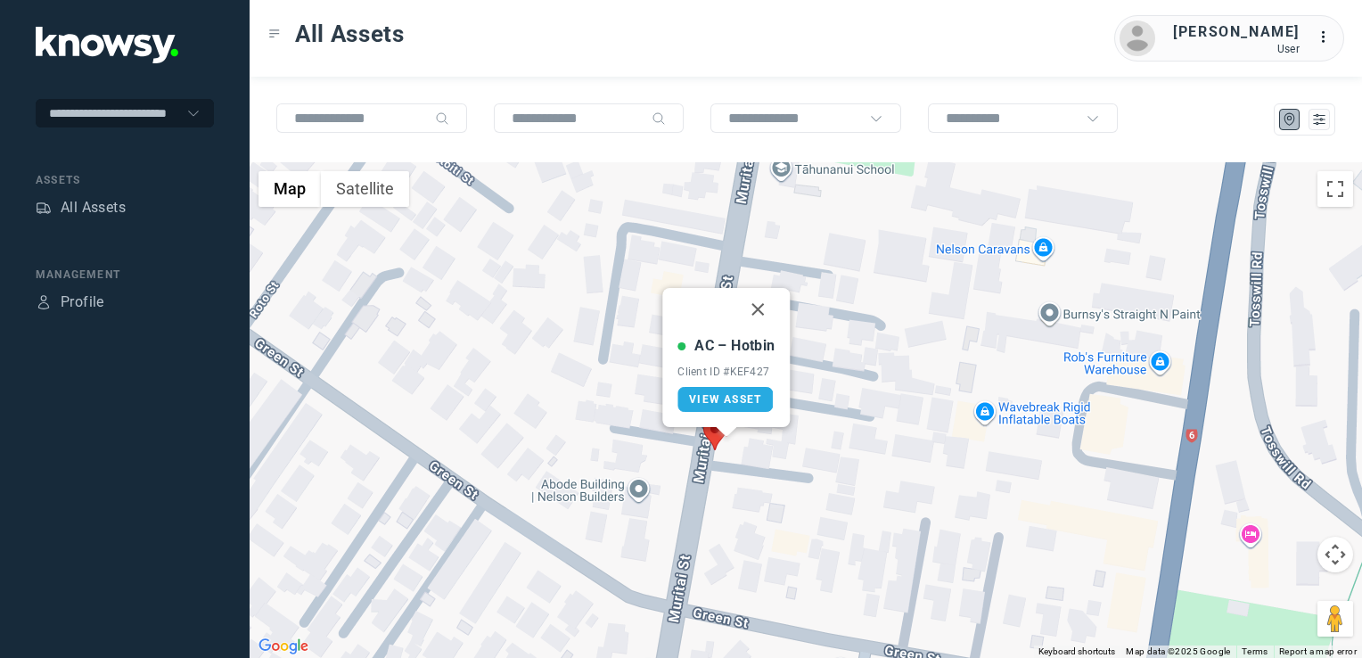
click at [760, 307] on button "Close" at bounding box center [758, 309] width 43 height 43
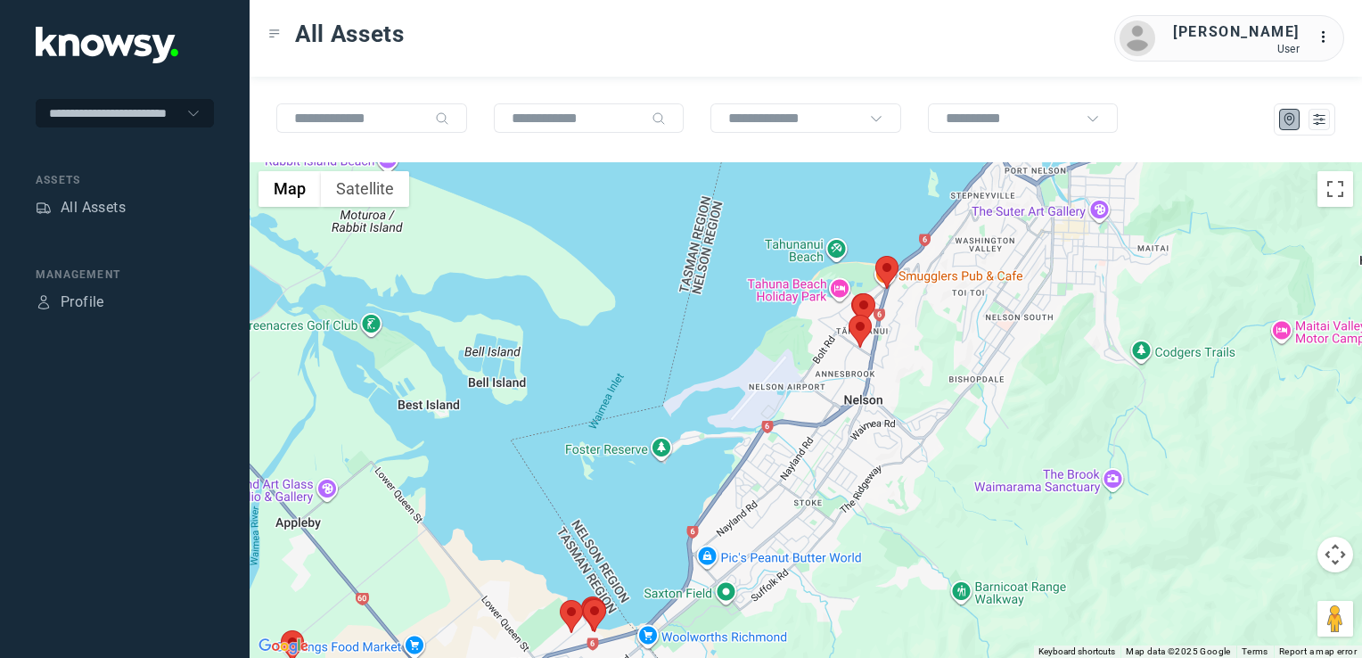
drag, startPoint x: 759, startPoint y: 568, endPoint x: 814, endPoint y: 502, distance: 85.5
click at [802, 512] on div "To navigate, press the arrow keys." at bounding box center [806, 410] width 1112 height 496
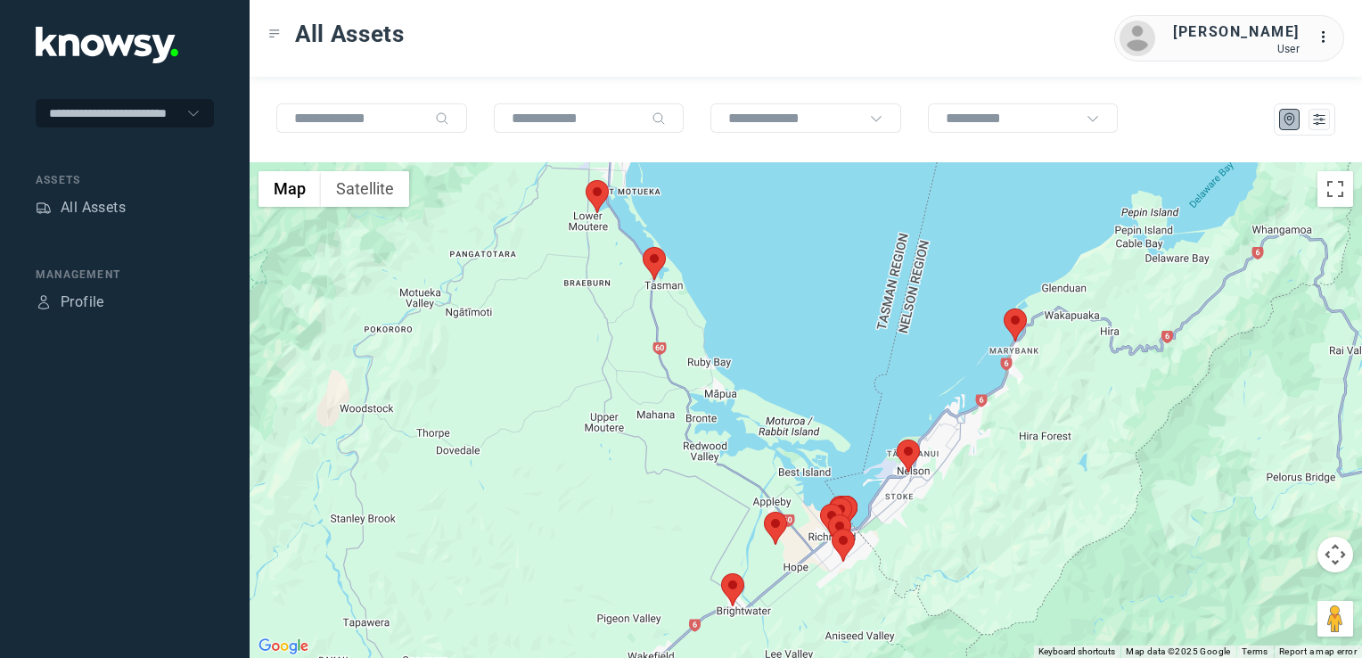
click at [656, 262] on img at bounding box center [654, 263] width 23 height 33
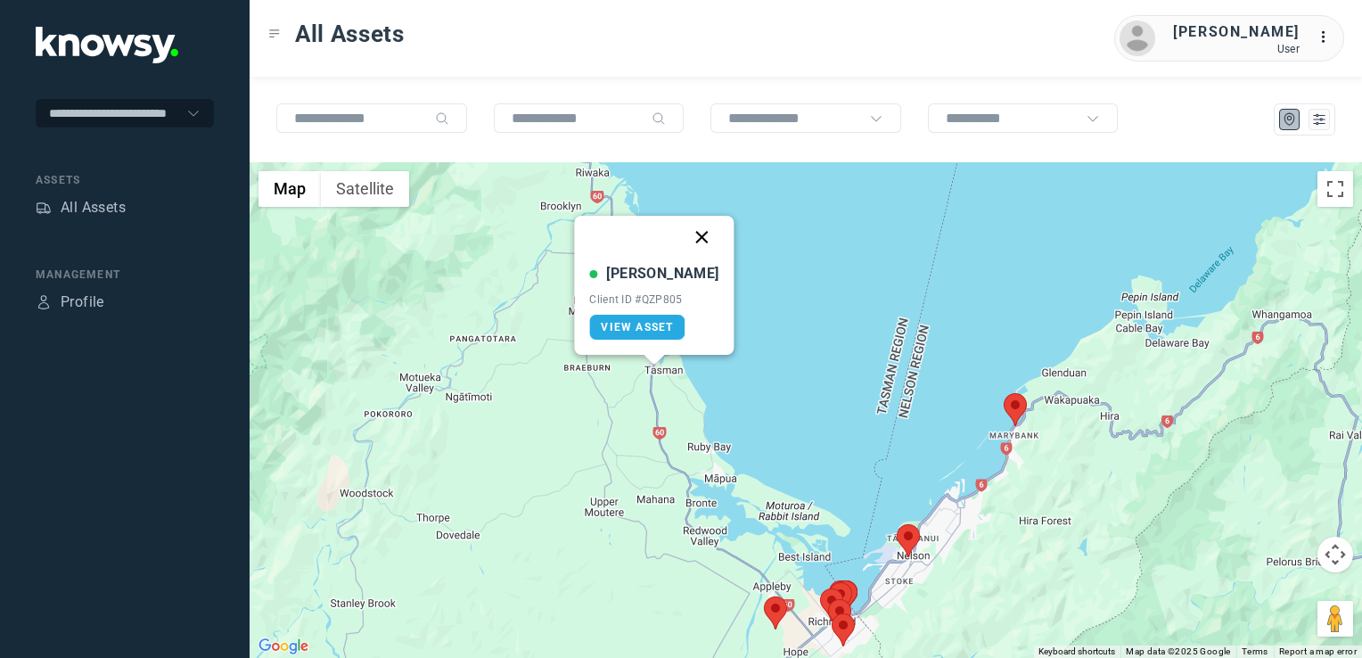
click at [685, 230] on button "Close" at bounding box center [702, 237] width 43 height 43
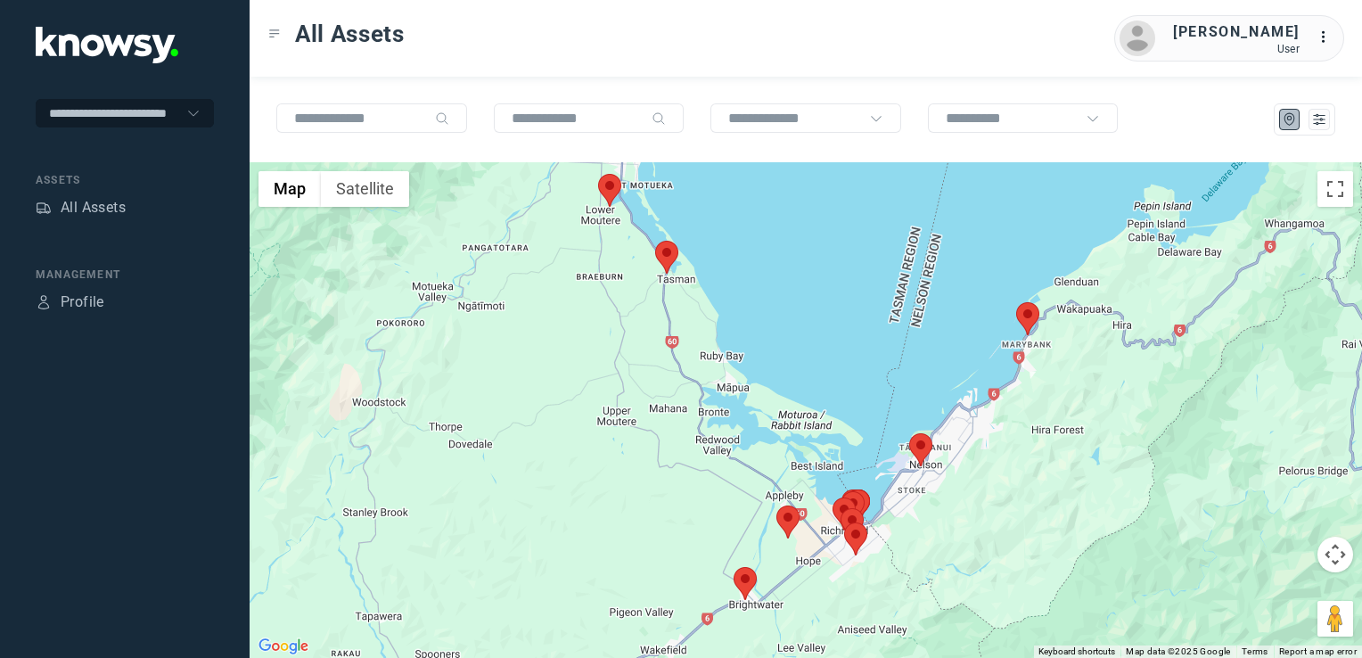
click at [1030, 316] on img at bounding box center [1027, 318] width 23 height 33
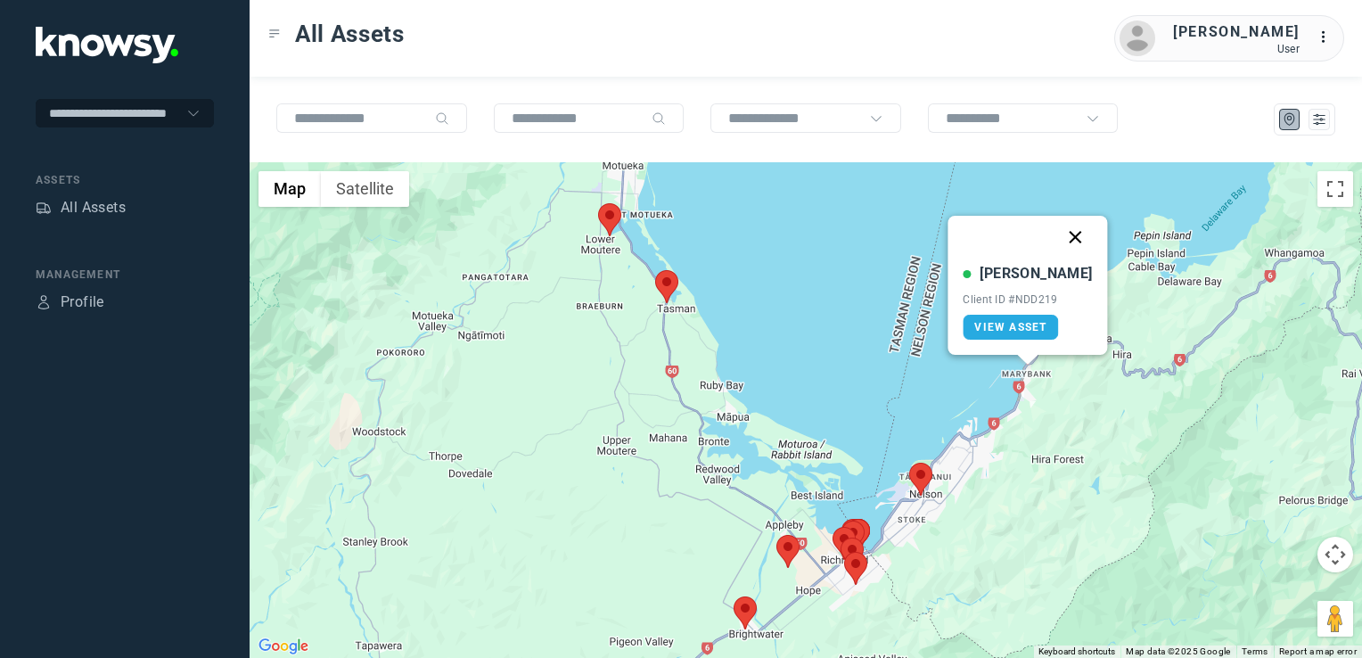
click at [1055, 242] on button "Close" at bounding box center [1076, 237] width 43 height 43
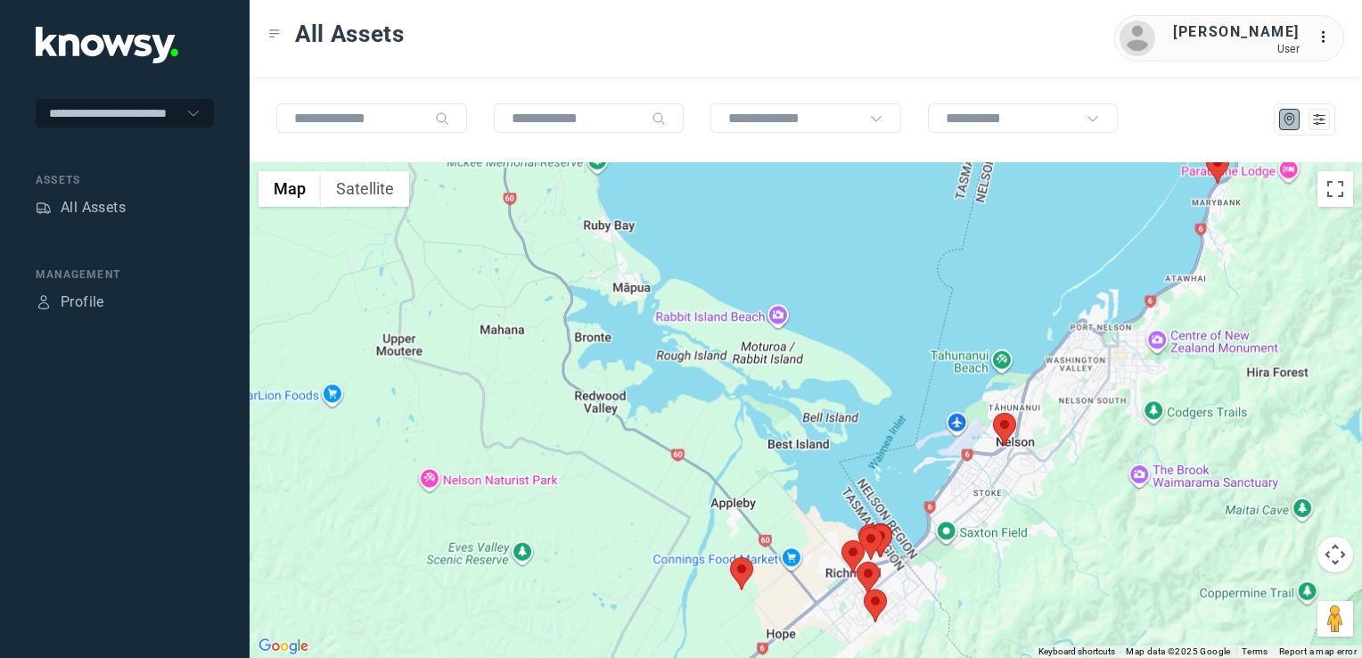
drag, startPoint x: 768, startPoint y: 562, endPoint x: 768, endPoint y: 537, distance: 25.9
click at [768, 540] on div "To navigate, press the arrow keys." at bounding box center [806, 410] width 1112 height 496
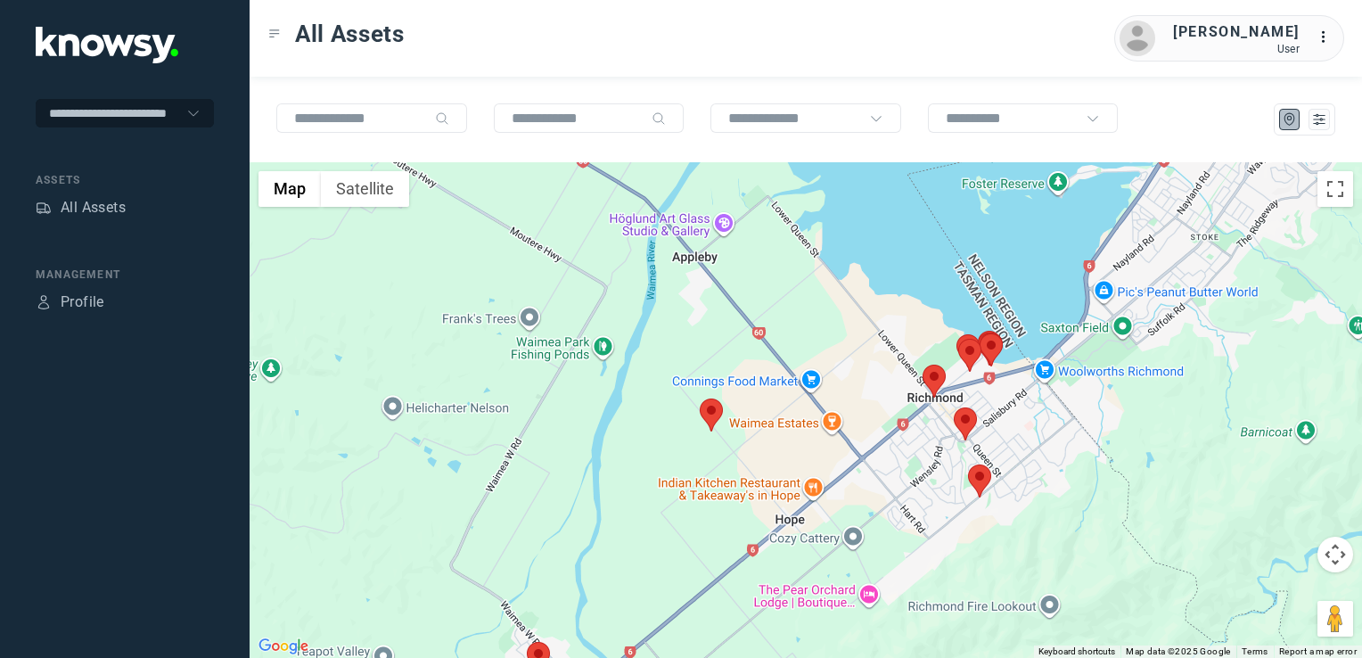
click at [718, 410] on img at bounding box center [711, 414] width 23 height 33
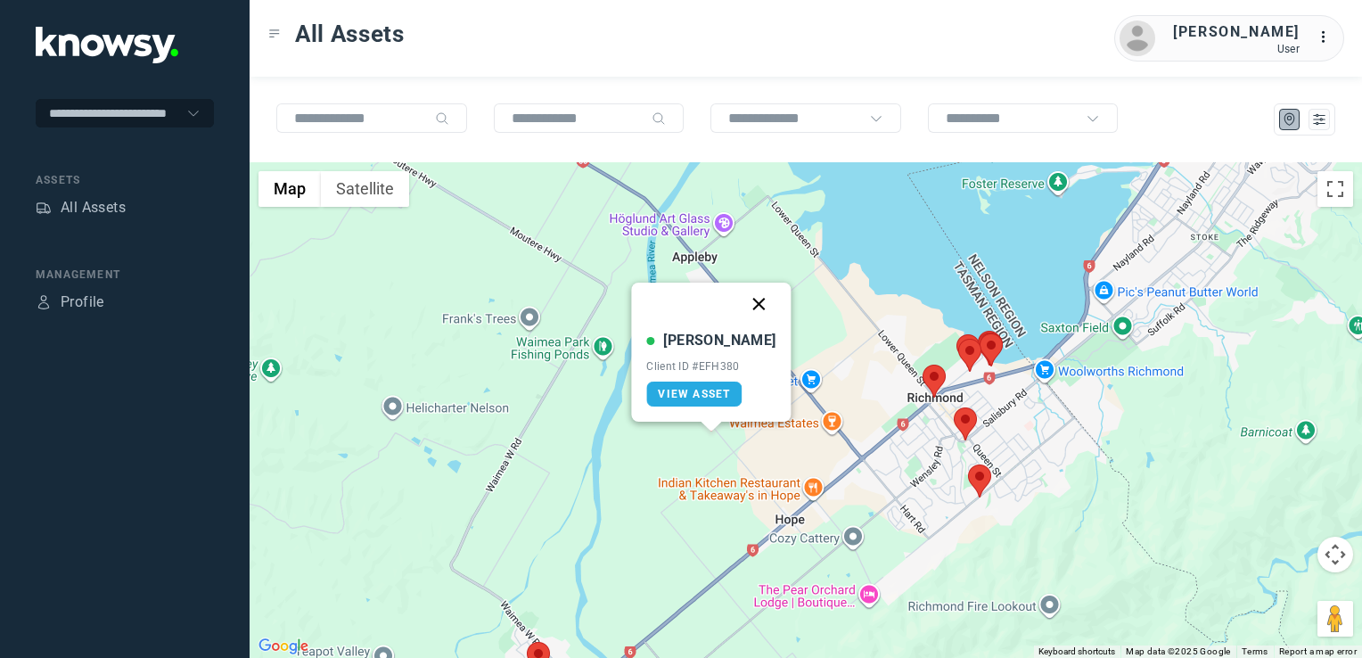
click at [750, 312] on button "Close" at bounding box center [759, 304] width 43 height 43
